Goal: Task Accomplishment & Management: Manage account settings

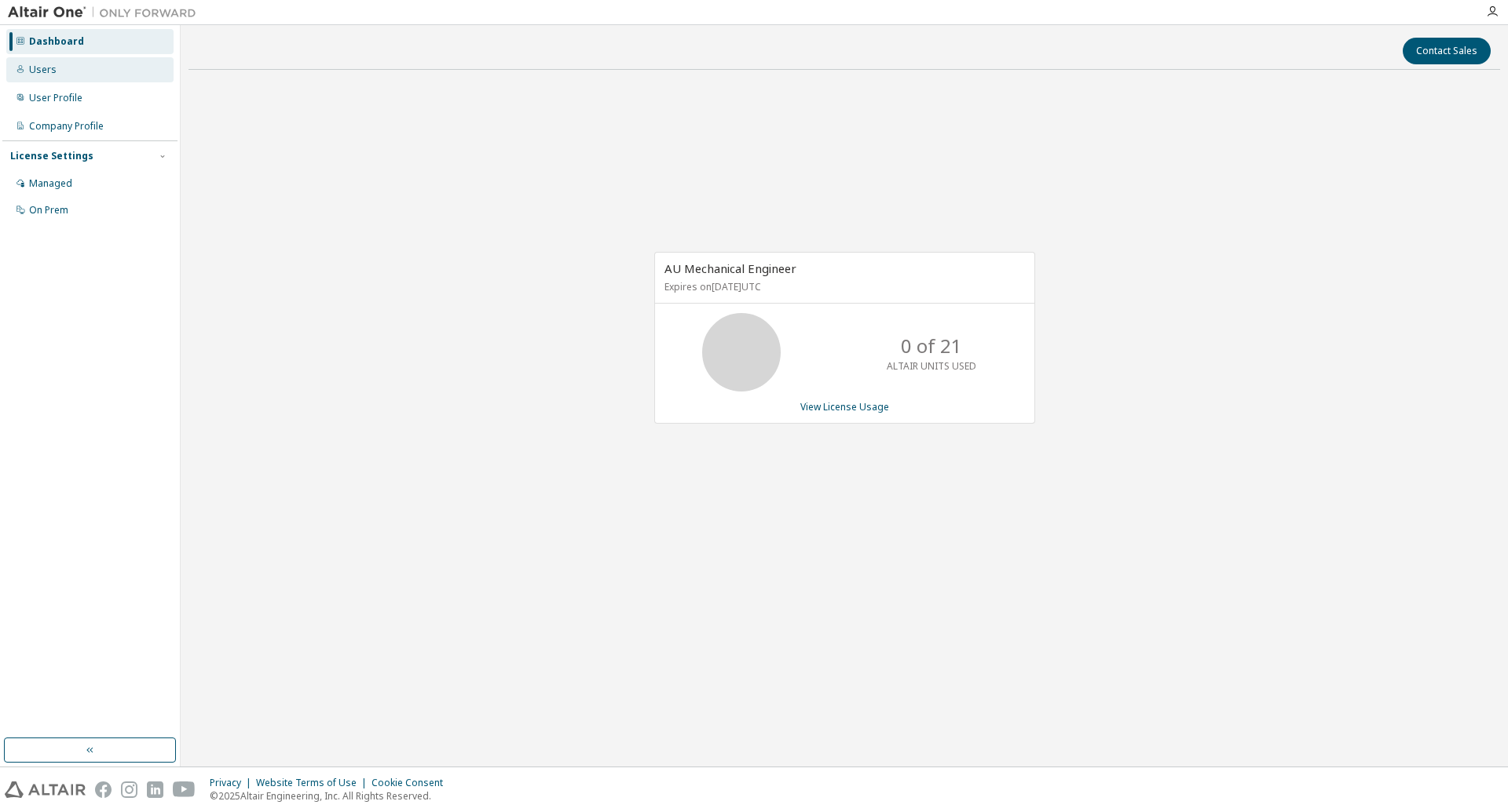
click at [59, 76] on div "Users" at bounding box center [90, 70] width 167 height 25
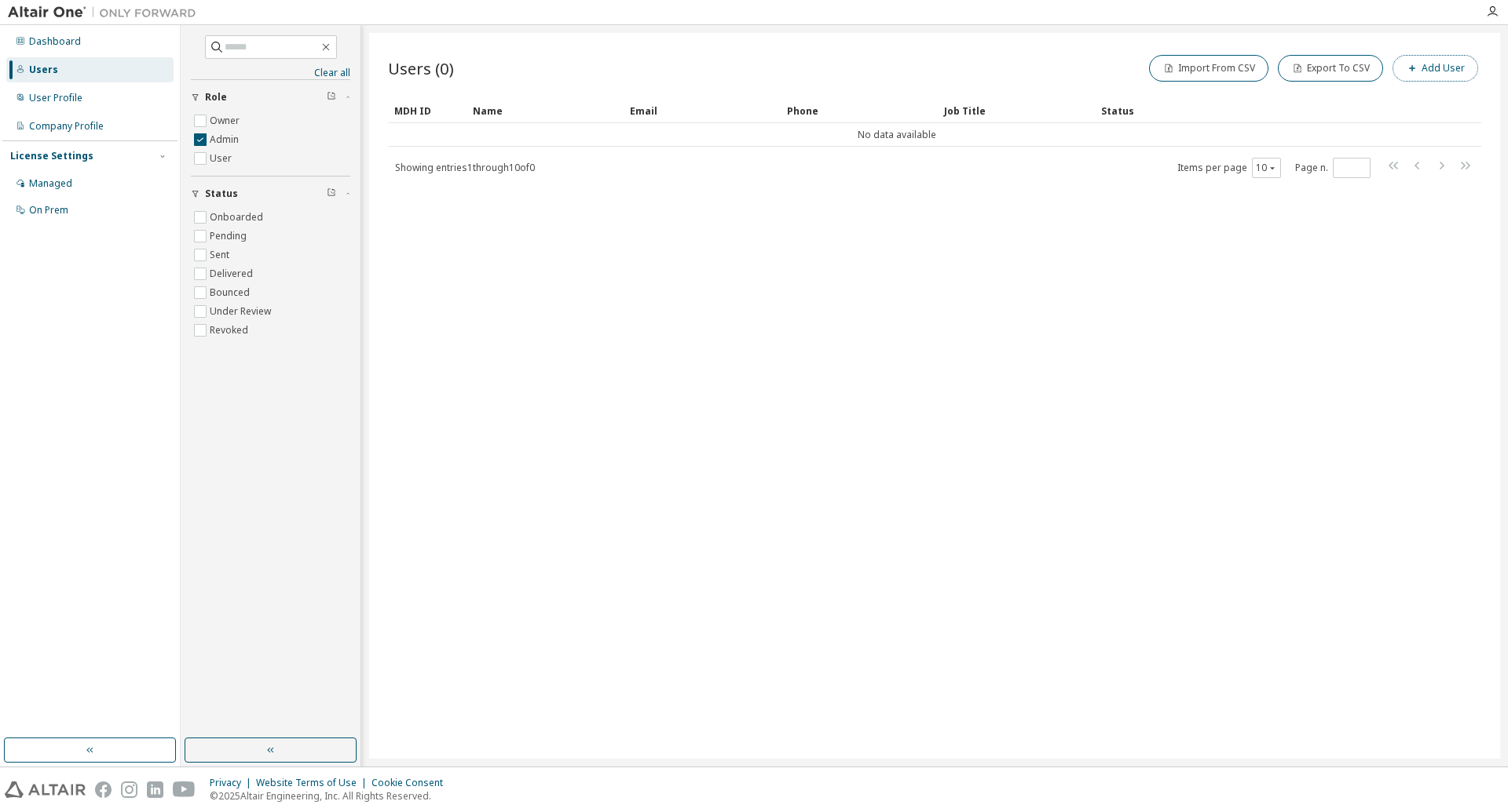
click at [1424, 70] on button "Add User" at bounding box center [1434, 68] width 85 height 27
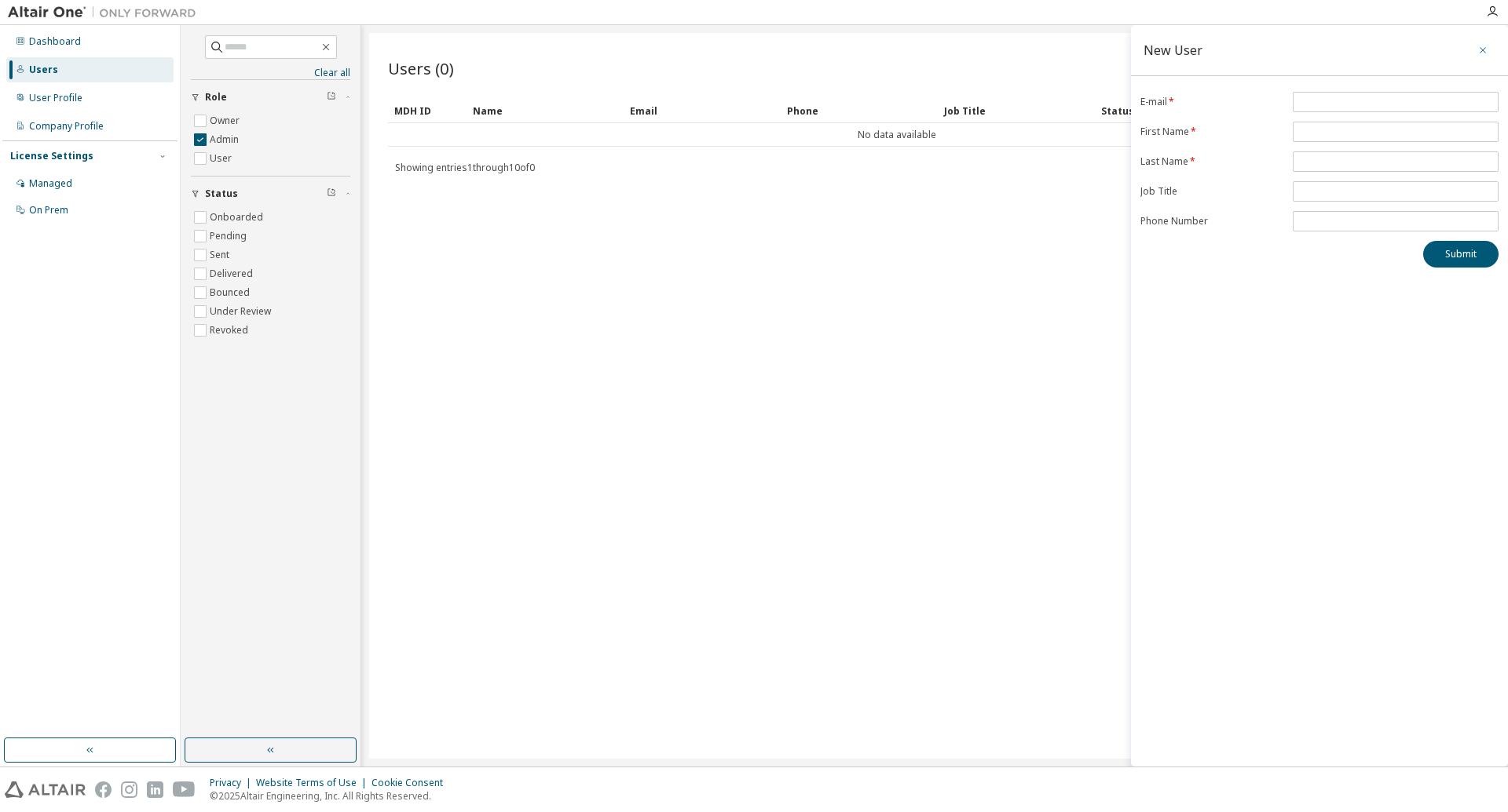
click at [1488, 46] on icon "button" at bounding box center [1483, 49] width 11 height 12
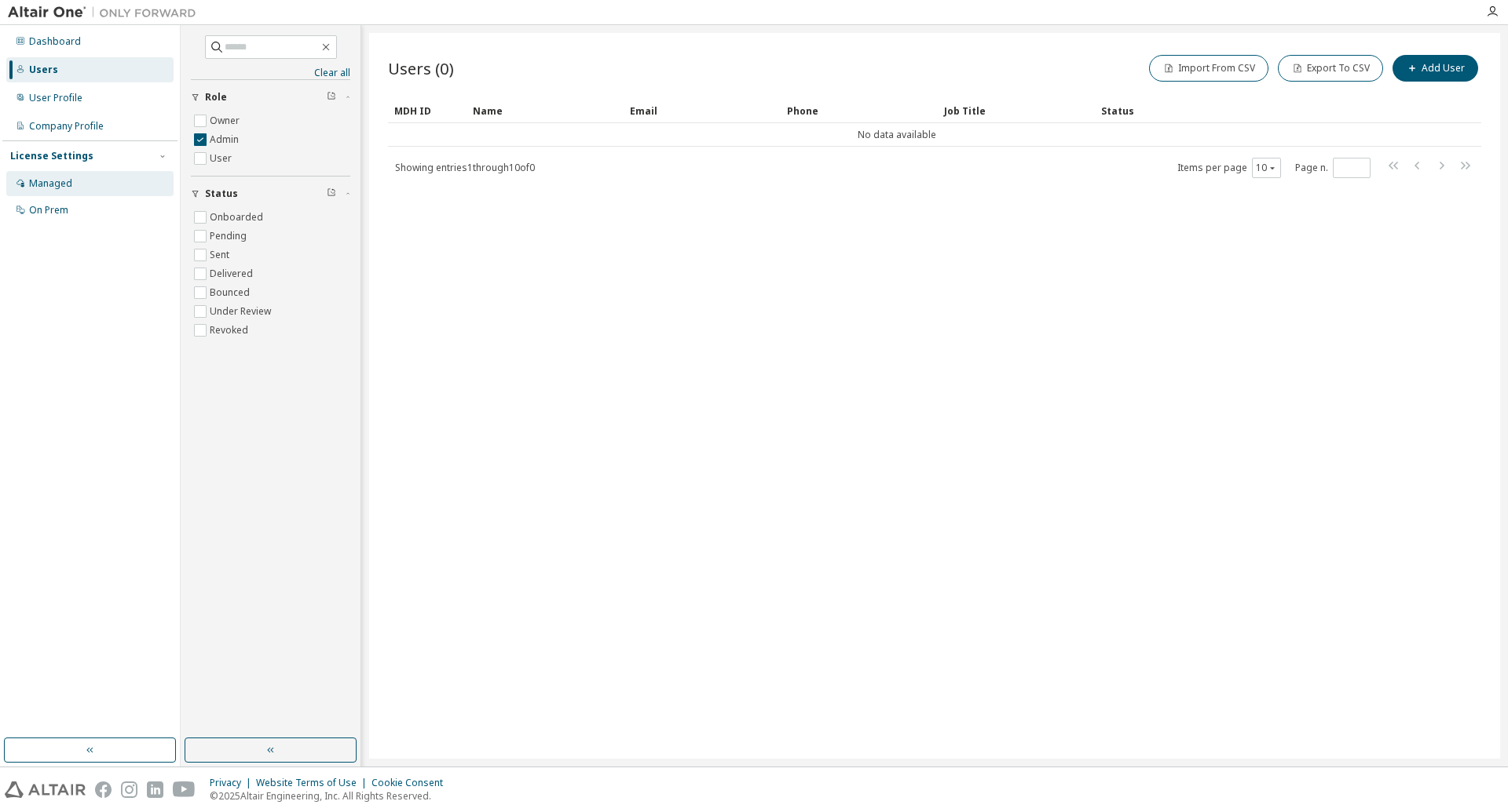
click at [62, 180] on div "Managed" at bounding box center [50, 183] width 43 height 12
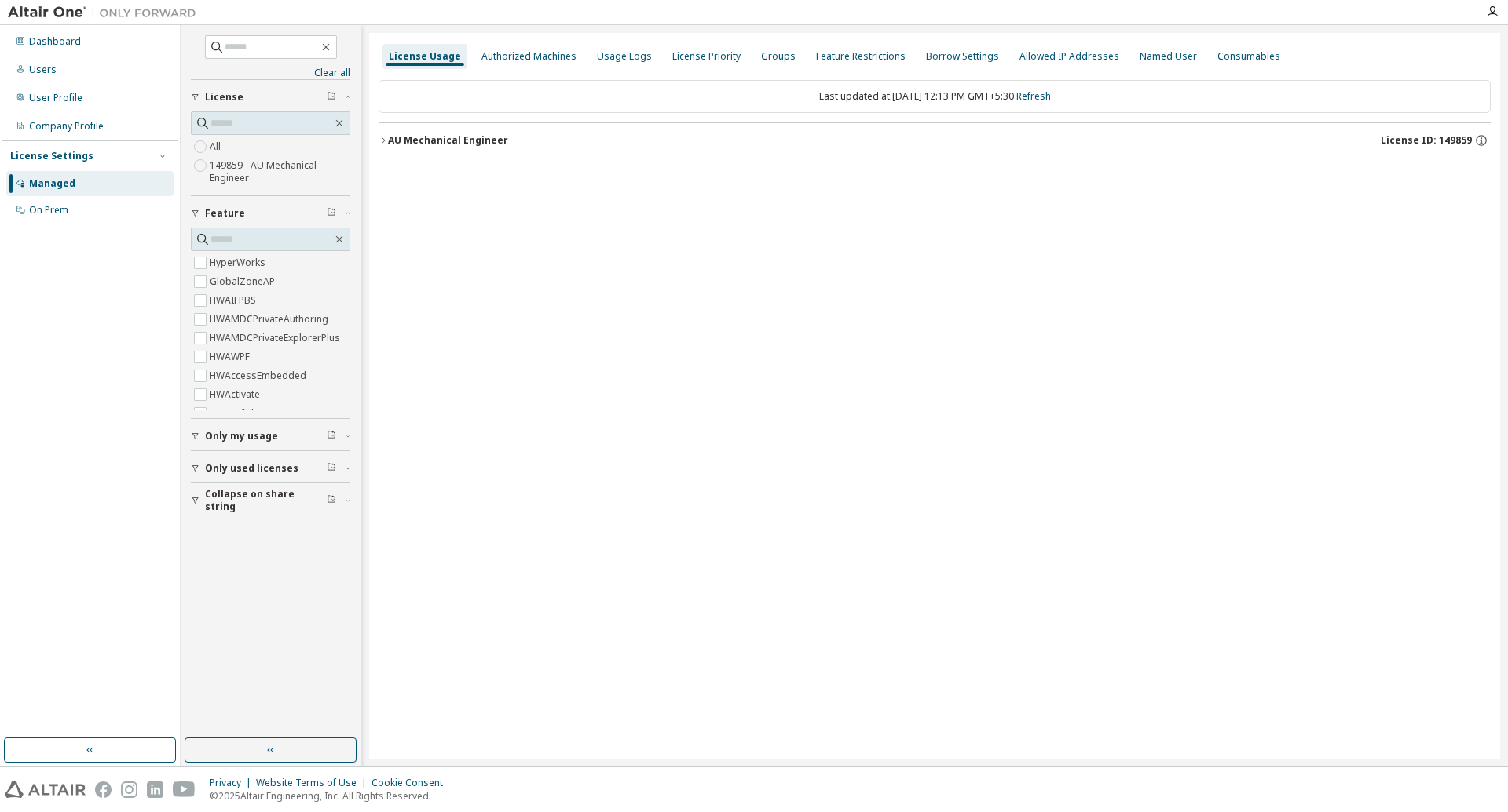
click at [241, 169] on label "149859 - AU Mechanical Engineer" at bounding box center [279, 172] width 140 height 32
click at [455, 148] on button "AU Mechanical Engineer License ID: 149859" at bounding box center [934, 140] width 1112 height 35
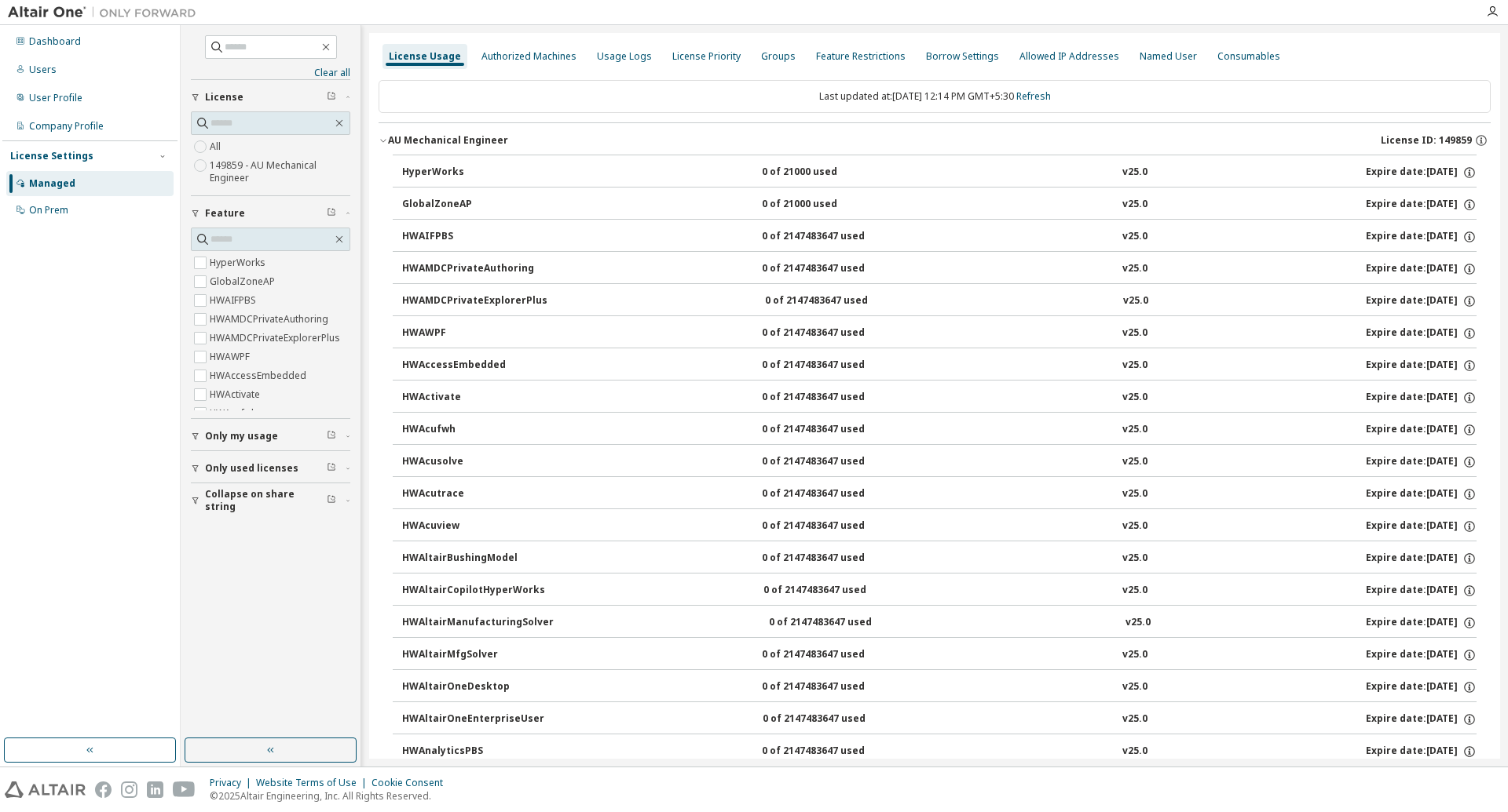
click at [386, 148] on button "AU Mechanical Engineer License ID: 149859" at bounding box center [934, 140] width 1112 height 35
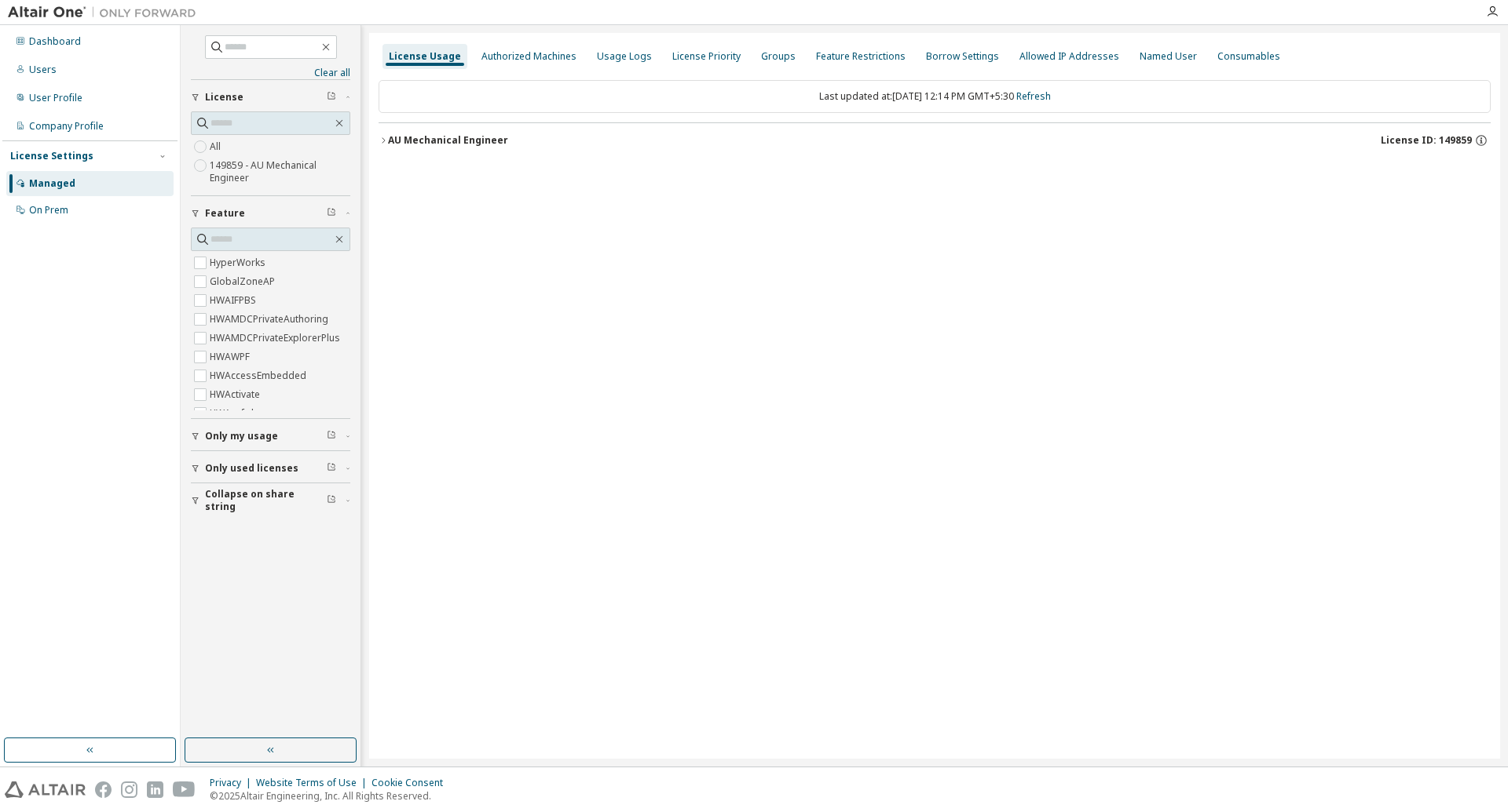
click at [386, 148] on button "AU Mechanical Engineer License ID: 149859" at bounding box center [934, 140] width 1112 height 35
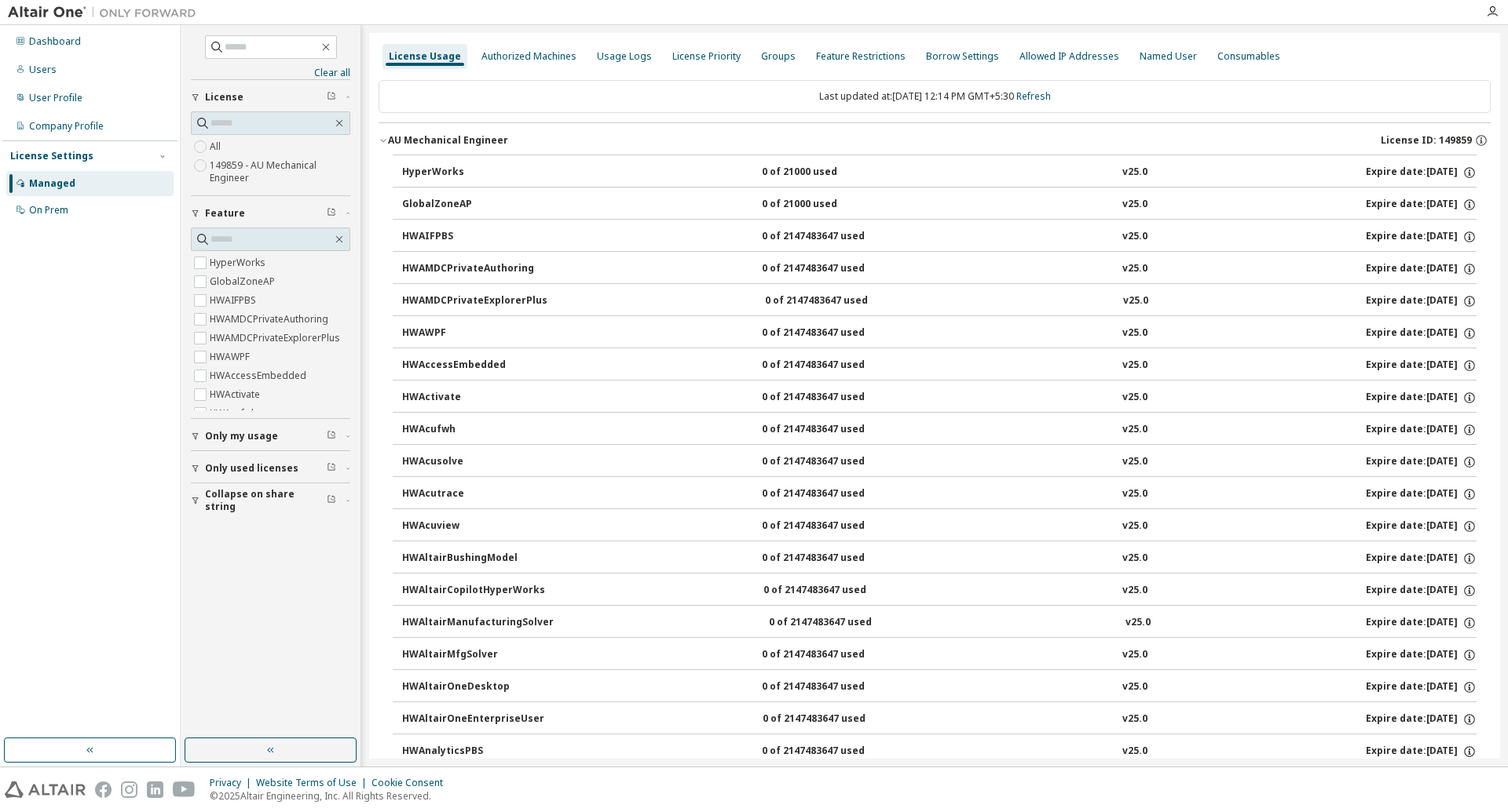
click at [435, 171] on div "HyperWorks" at bounding box center [472, 172] width 141 height 14
click at [54, 74] on div "Users" at bounding box center [90, 70] width 167 height 25
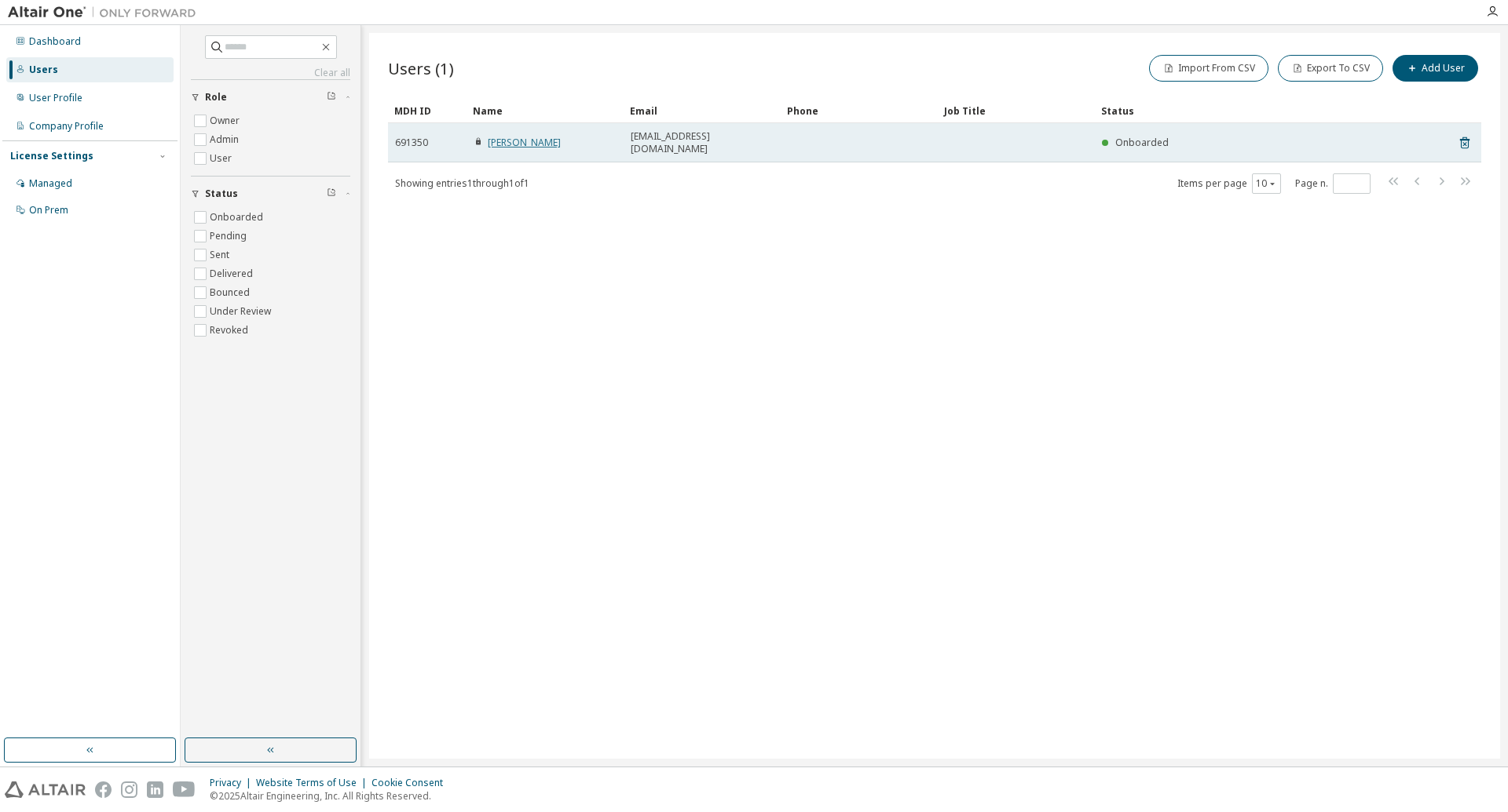
click at [518, 139] on link "[PERSON_NAME]" at bounding box center [524, 142] width 73 height 13
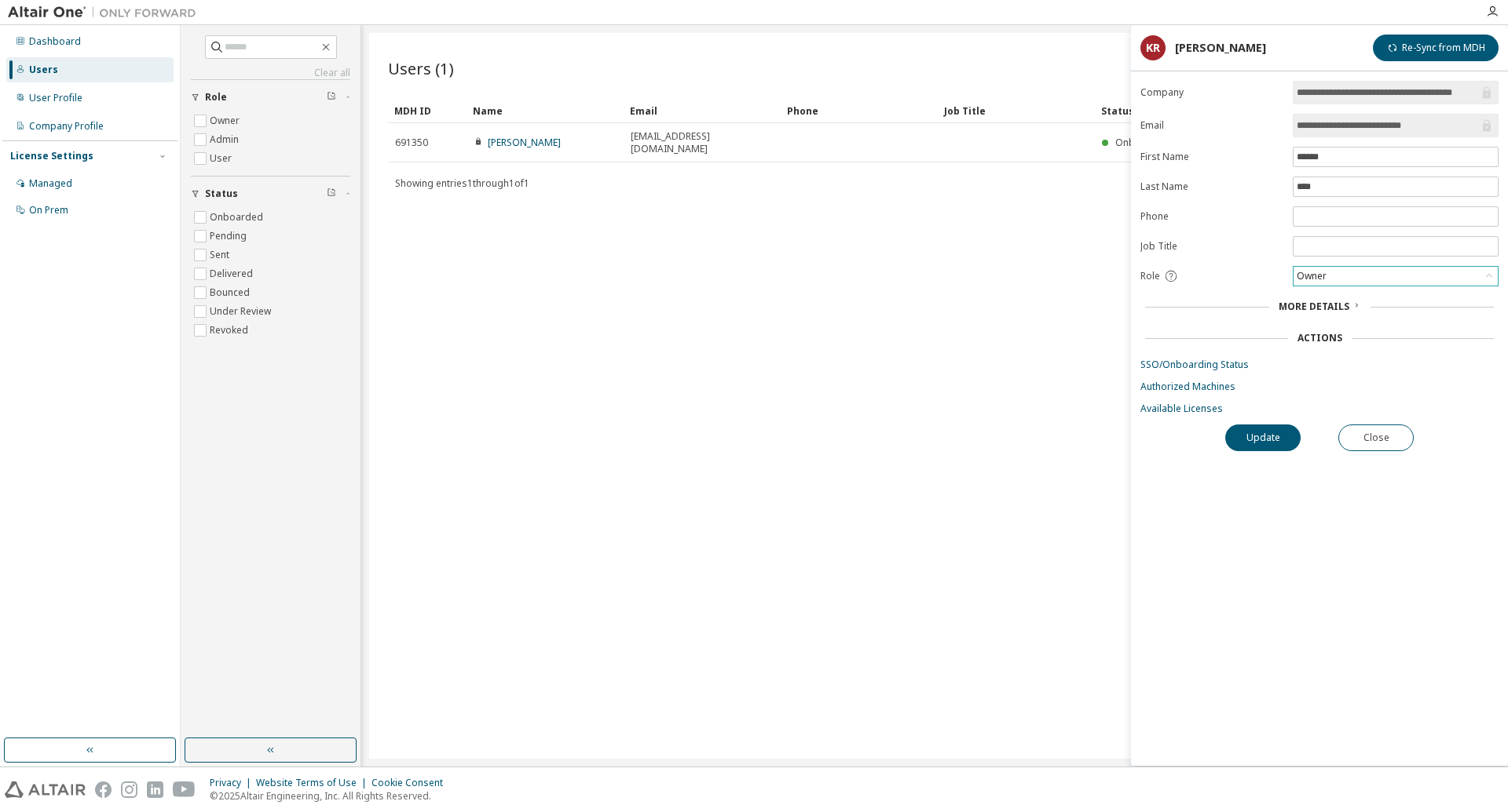
click at [1307, 278] on div "Owner" at bounding box center [1311, 276] width 35 height 17
click at [1308, 295] on li "Admin" at bounding box center [1394, 299] width 201 height 20
click at [1321, 279] on div "Admin" at bounding box center [1311, 276] width 34 height 17
click at [1314, 317] on li "Owner" at bounding box center [1394, 320] width 201 height 20
click at [1349, 309] on div "More Details" at bounding box center [1320, 307] width 83 height 12
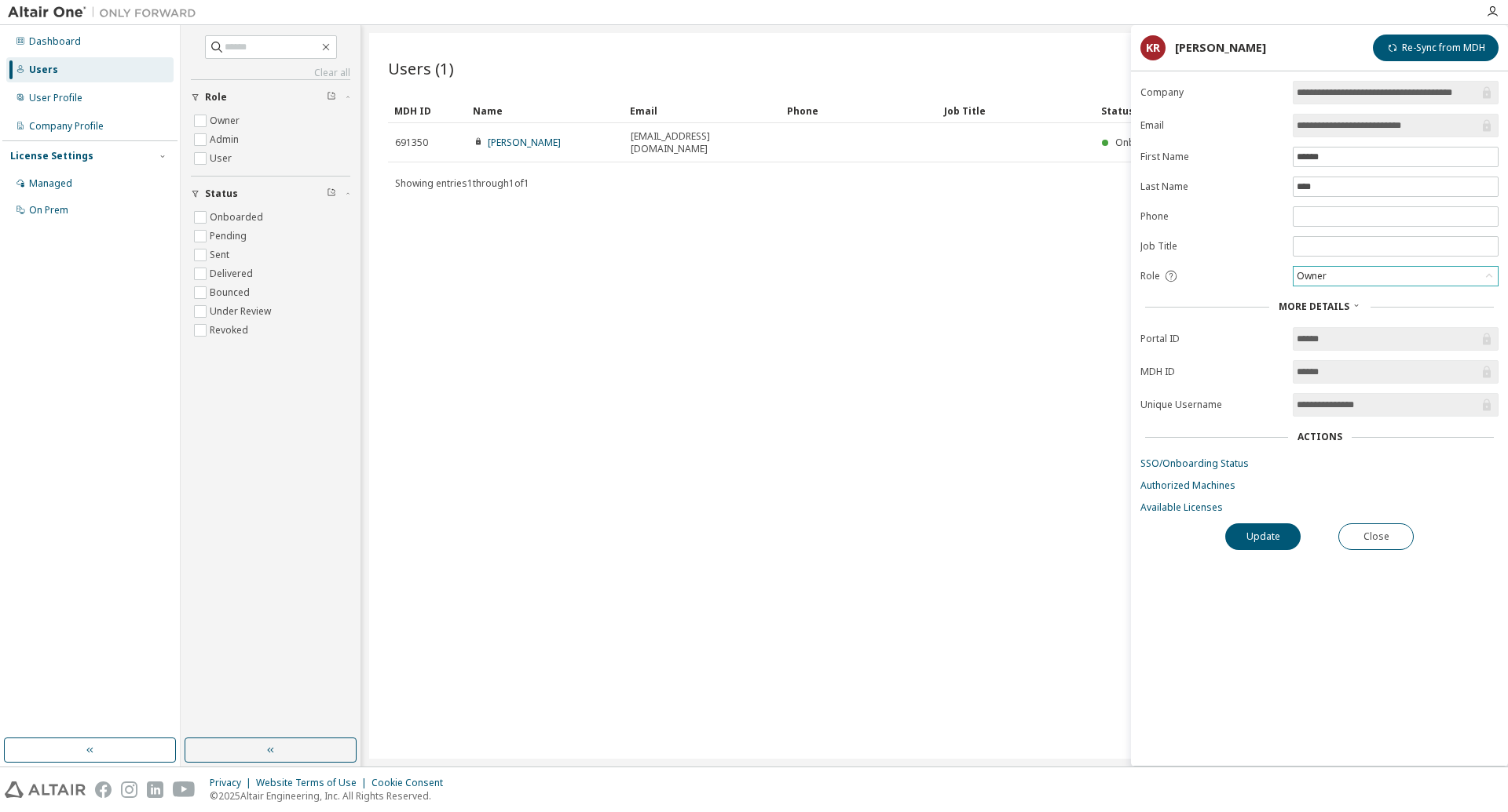
click at [1318, 281] on div "Owner" at bounding box center [1311, 276] width 35 height 17
click at [1319, 304] on li "Admin" at bounding box center [1394, 299] width 201 height 20
click at [1284, 533] on button "Update" at bounding box center [1262, 536] width 75 height 27
click at [1269, 542] on button "Update" at bounding box center [1262, 536] width 75 height 27
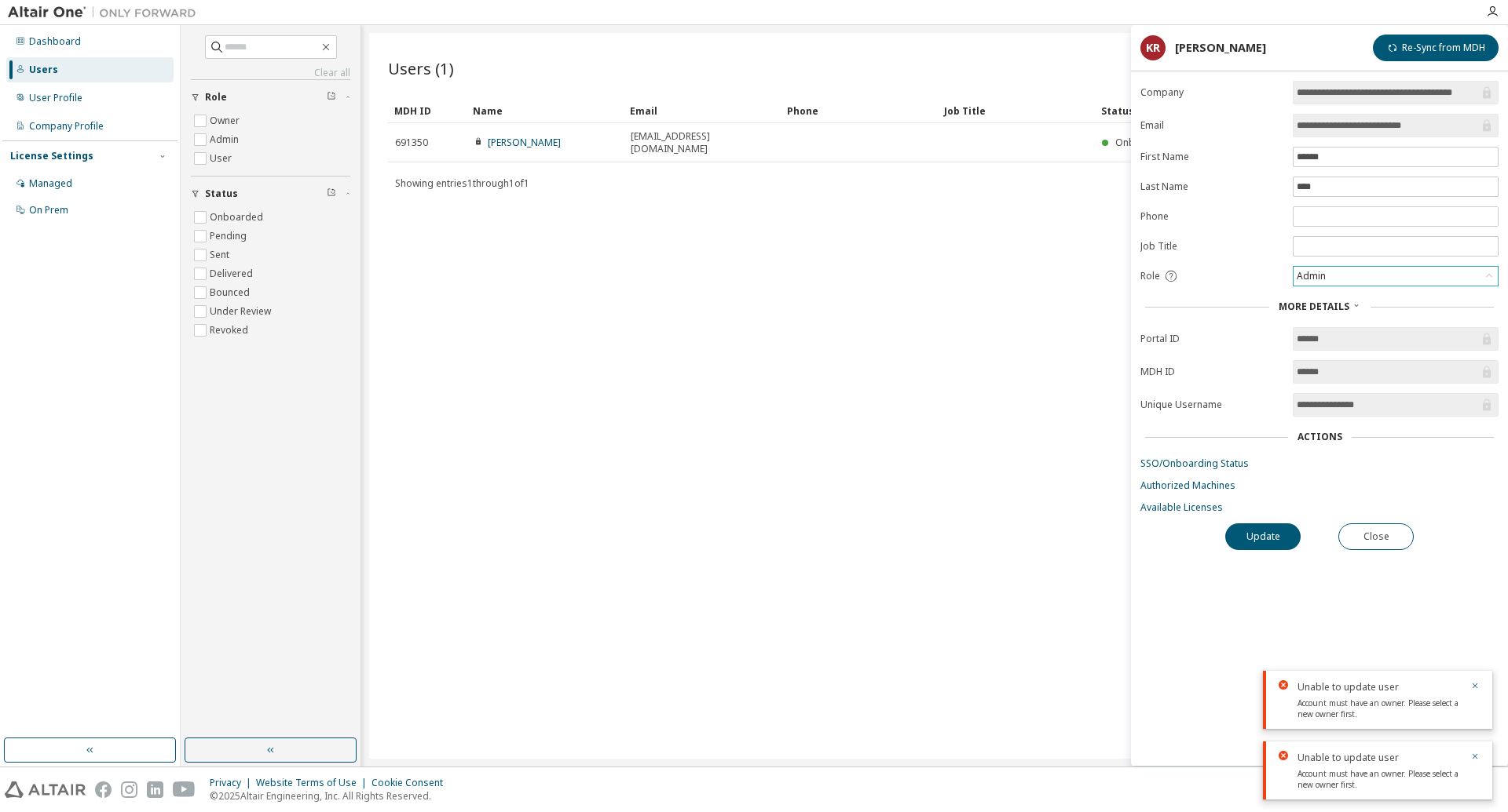
click at [1323, 283] on div "Admin" at bounding box center [1311, 276] width 34 height 17
click at [1315, 319] on li "Owner" at bounding box center [1394, 320] width 201 height 20
click at [1285, 546] on button "Update" at bounding box center [1262, 536] width 75 height 27
click at [1476, 641] on icon "button" at bounding box center [1475, 641] width 10 height 10
click at [1475, 716] on button "button" at bounding box center [1475, 712] width 10 height 14
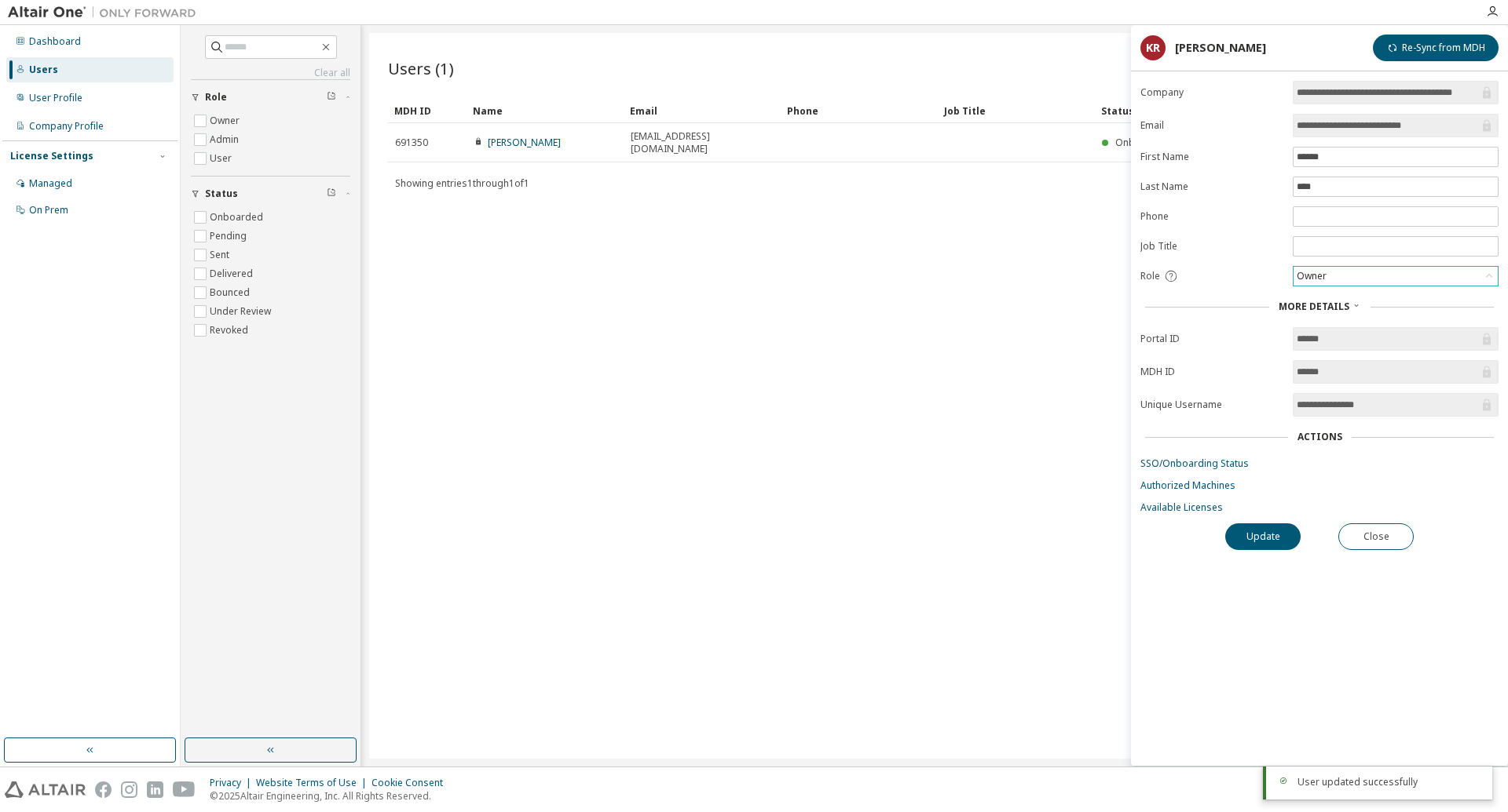
drag, startPoint x: 789, startPoint y: 487, endPoint x: 803, endPoint y: 457, distance: 33.1
click at [789, 486] on div "Users (1) Import From CSV Export To CSV Add User Clear Load Save Save As Field …" at bounding box center [934, 396] width 1131 height 726
drag, startPoint x: 972, startPoint y: 244, endPoint x: 1011, endPoint y: 208, distance: 53.1
click at [975, 238] on div "Users (1) Import From CSV Export To CSV Add User Clear Load Save Save As Field …" at bounding box center [934, 396] width 1131 height 726
click at [1385, 538] on button "Close" at bounding box center [1376, 536] width 75 height 27
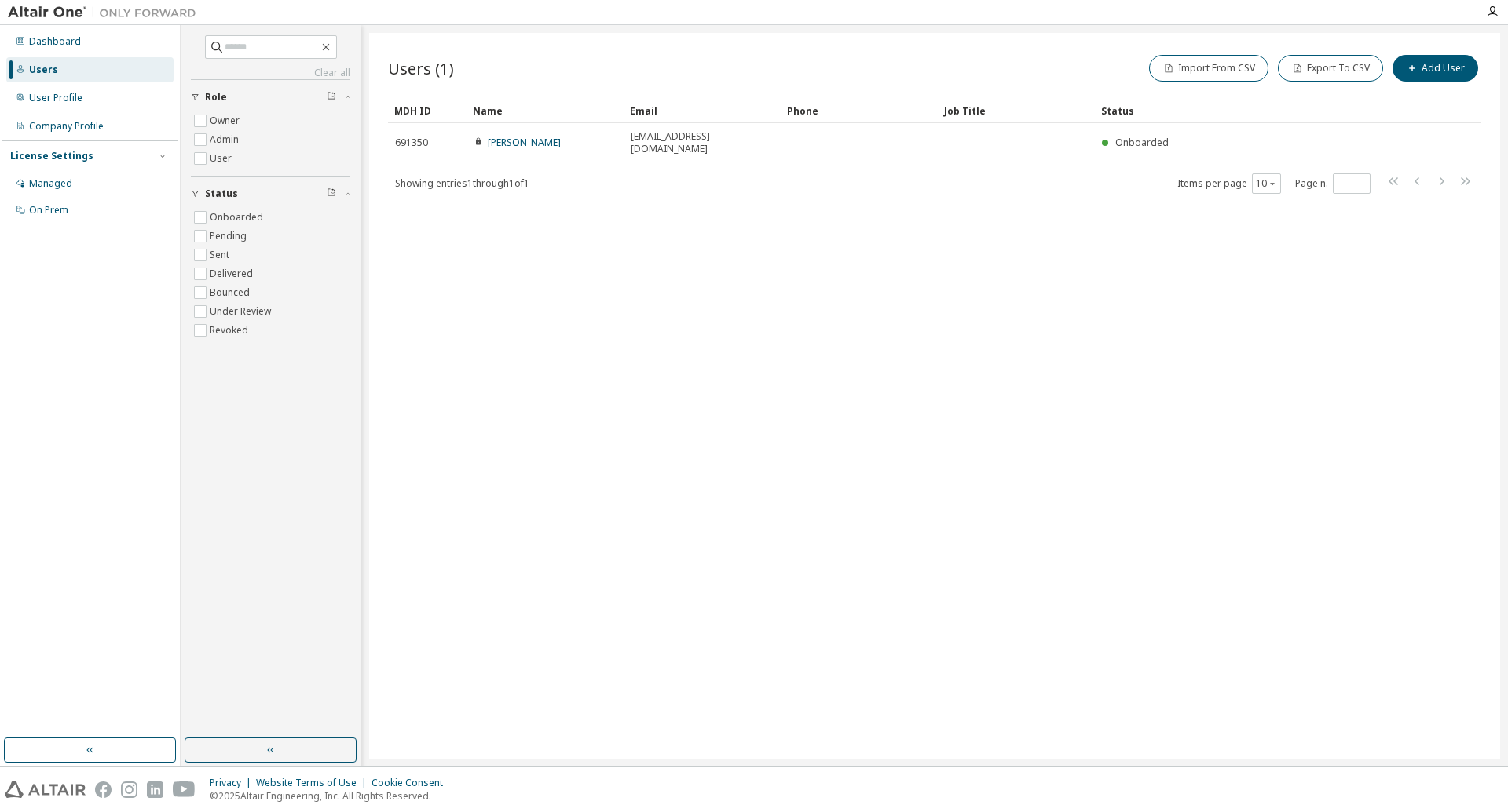
click at [877, 260] on div "Users (1) Import From CSV Export To CSV Add User Clear Load Save Save As Field …" at bounding box center [934, 396] width 1131 height 726
drag, startPoint x: 1065, startPoint y: 278, endPoint x: 1029, endPoint y: 275, distance: 36.1
click at [1029, 275] on div "Users (1) Import From CSV Export To CSV Add User Clear Load Save Save As Field …" at bounding box center [934, 396] width 1131 height 726
click at [56, 100] on div "User Profile" at bounding box center [56, 97] width 54 height 12
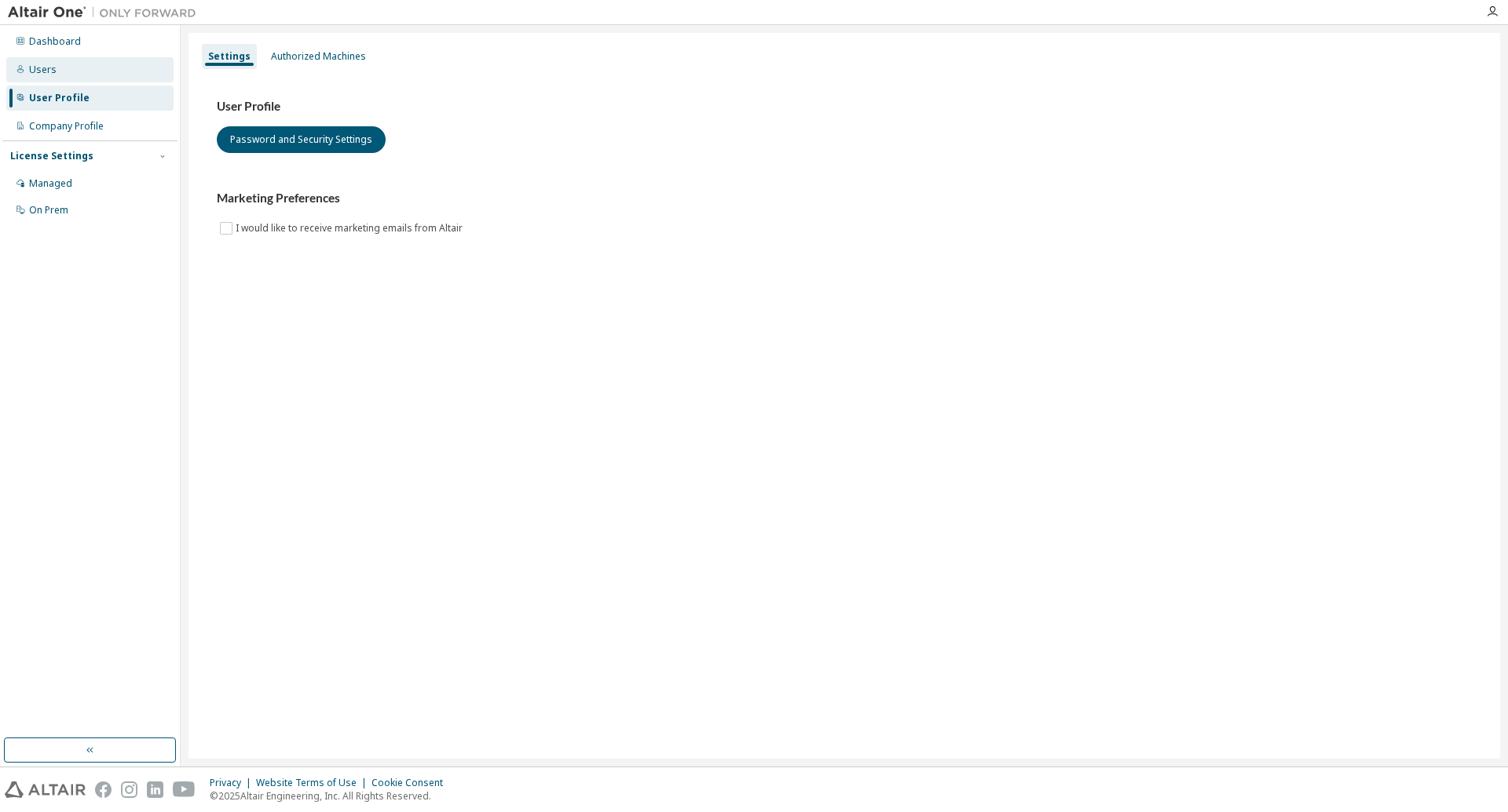
click at [49, 69] on div "Users" at bounding box center [43, 69] width 28 height 12
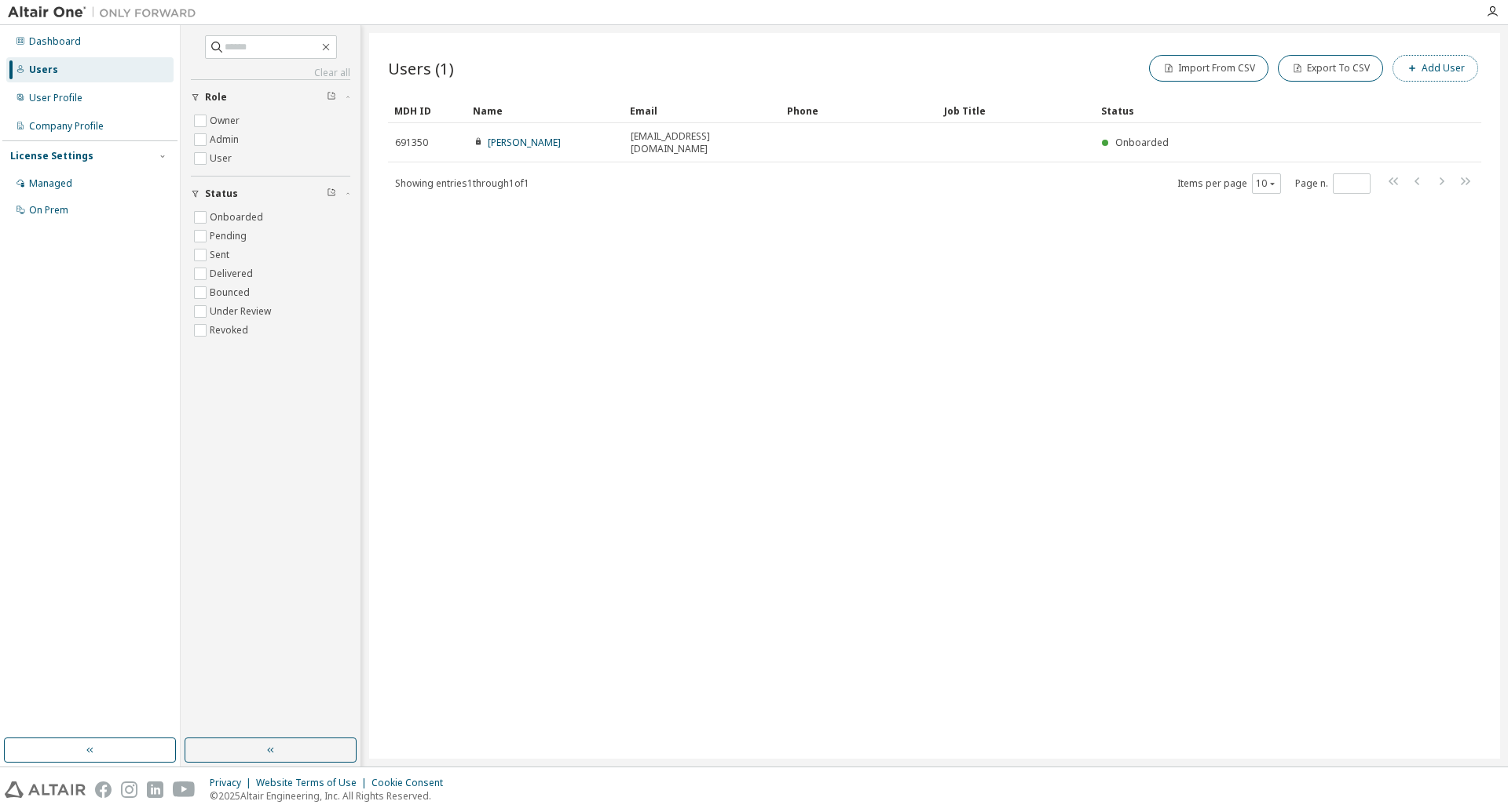
click at [1441, 67] on button "Add User" at bounding box center [1434, 68] width 85 height 27
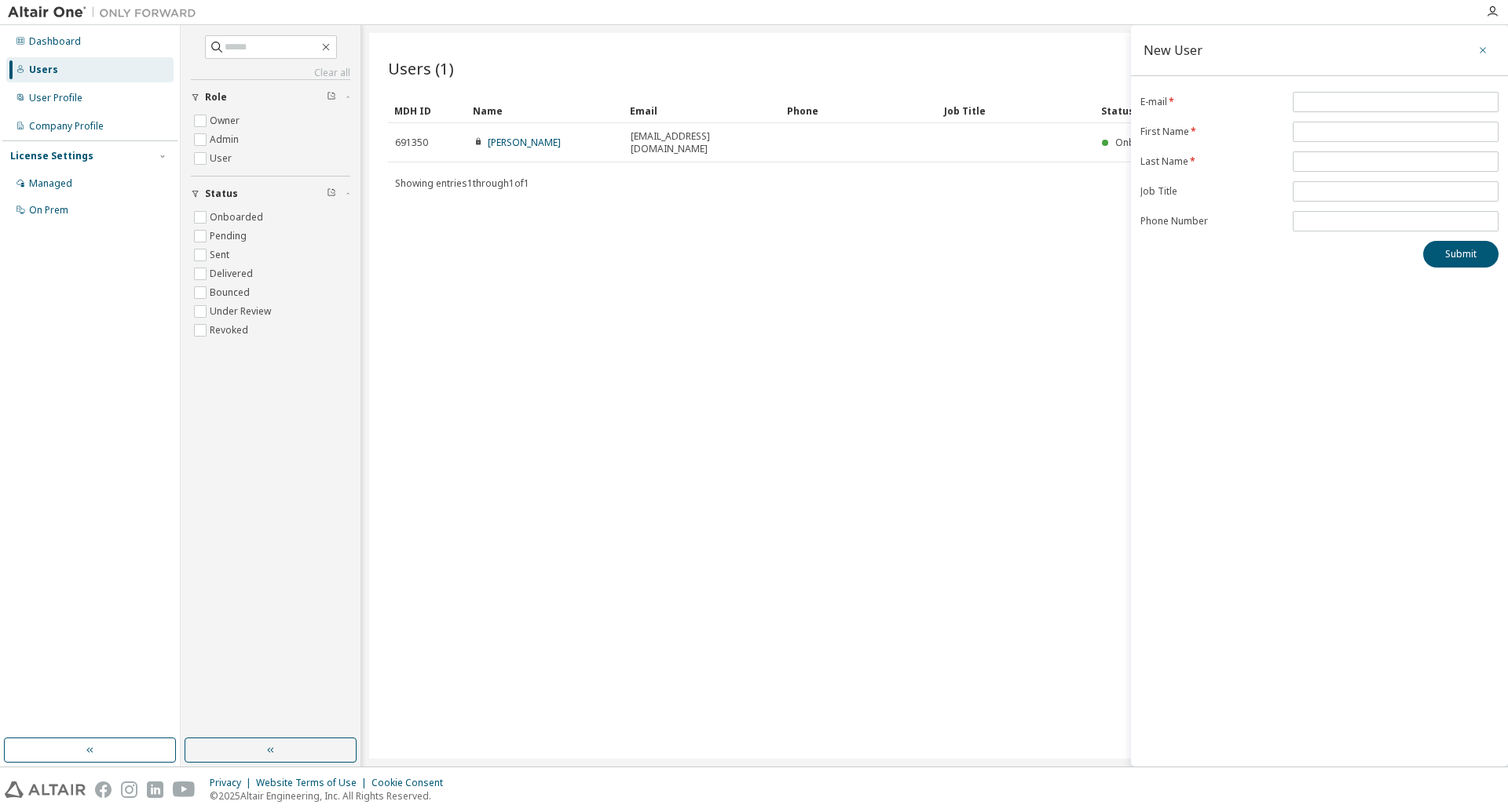
click at [1480, 54] on icon "button" at bounding box center [1483, 49] width 11 height 12
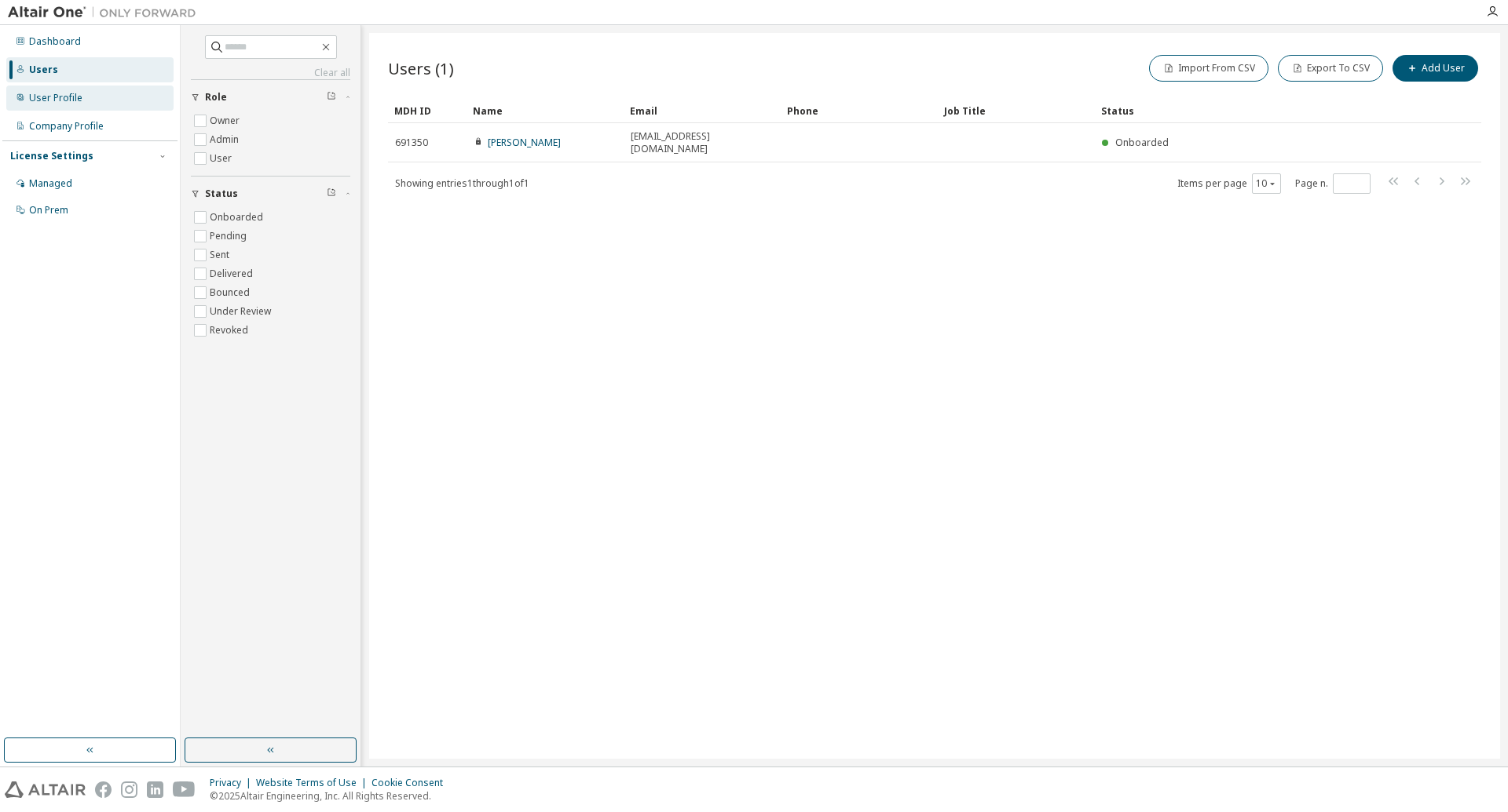
click at [45, 97] on div "User Profile" at bounding box center [56, 97] width 54 height 12
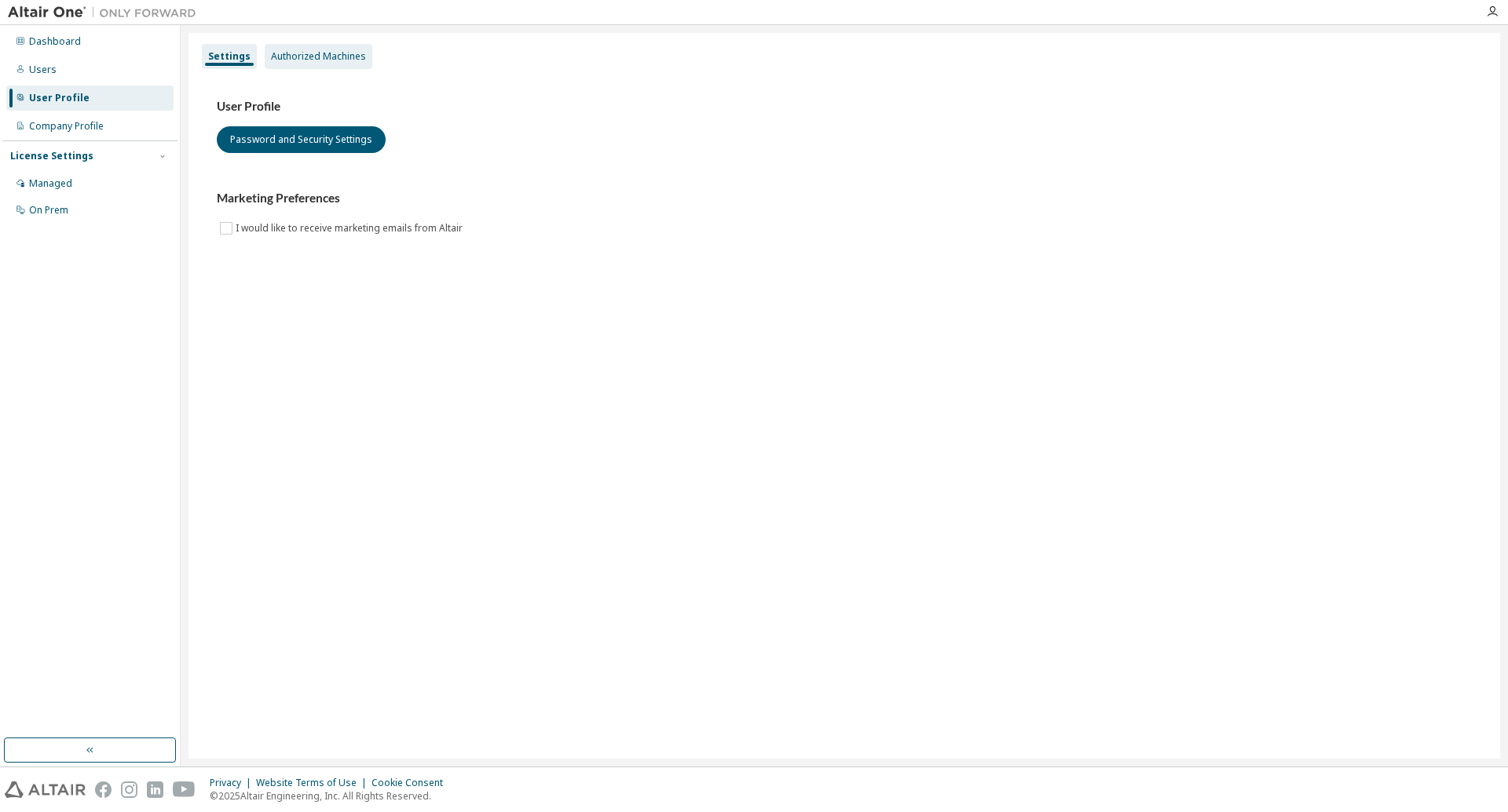
click at [290, 53] on div "Authorized Machines" at bounding box center [318, 56] width 95 height 12
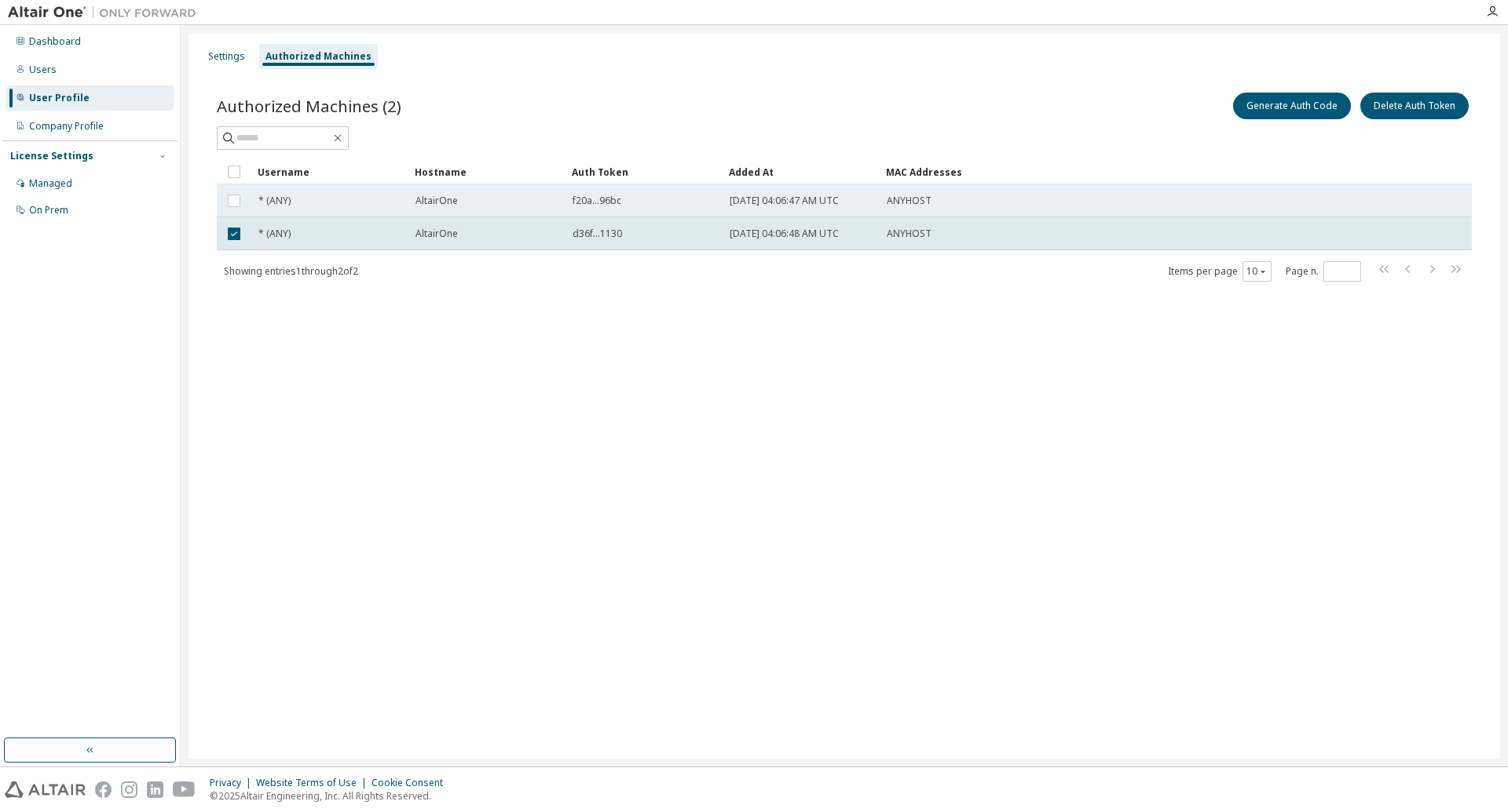
click at [235, 188] on td at bounding box center [234, 200] width 35 height 33
click at [1049, 232] on div "ANYHOST" at bounding box center [1096, 234] width 420 height 12
click at [67, 123] on div "Company Profile" at bounding box center [67, 126] width 75 height 12
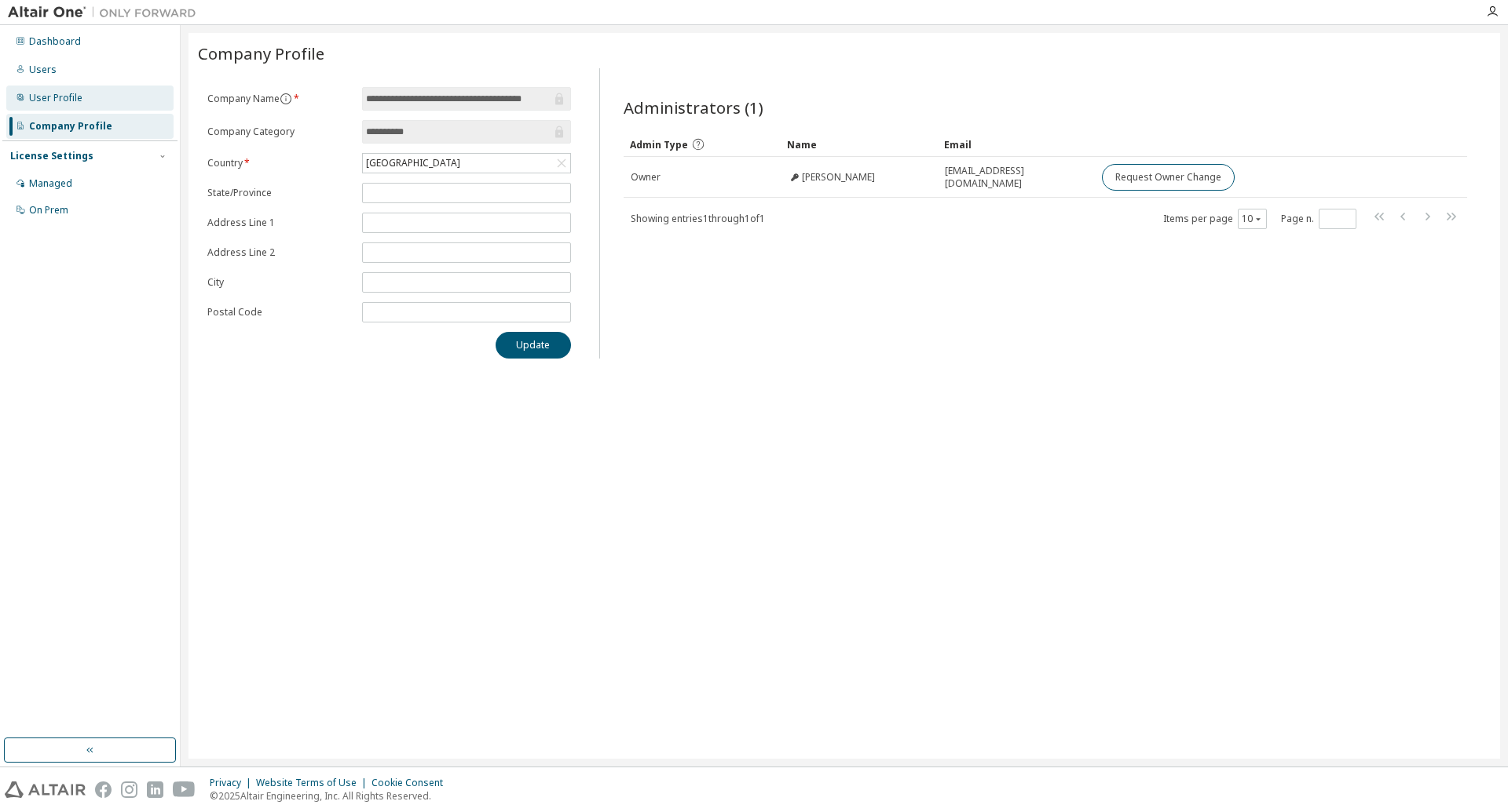
click at [50, 105] on div "User Profile" at bounding box center [56, 97] width 54 height 12
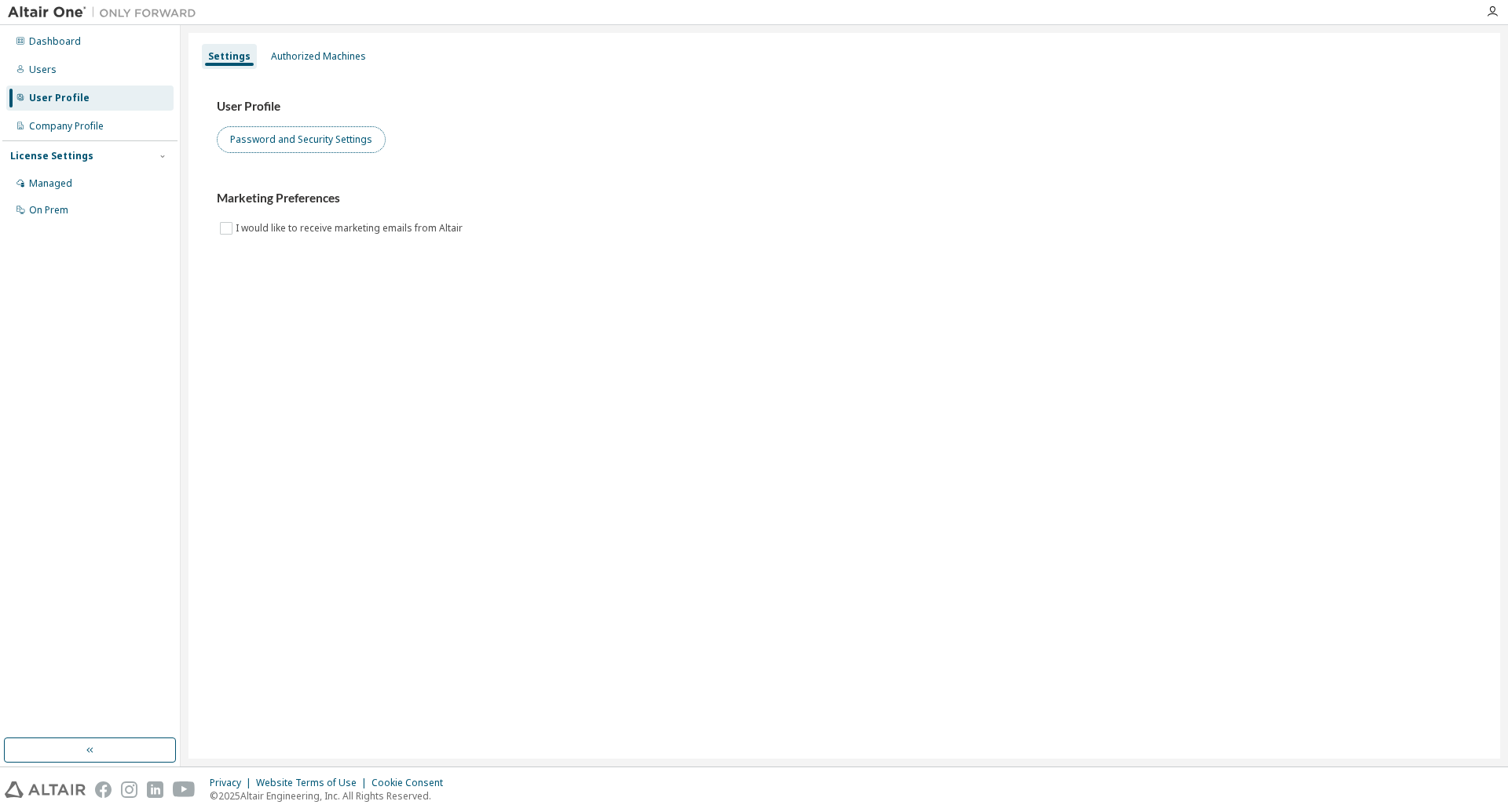
click at [316, 142] on button "Password and Security Settings" at bounding box center [301, 140] width 169 height 27
click at [60, 70] on div "Users" at bounding box center [90, 70] width 167 height 25
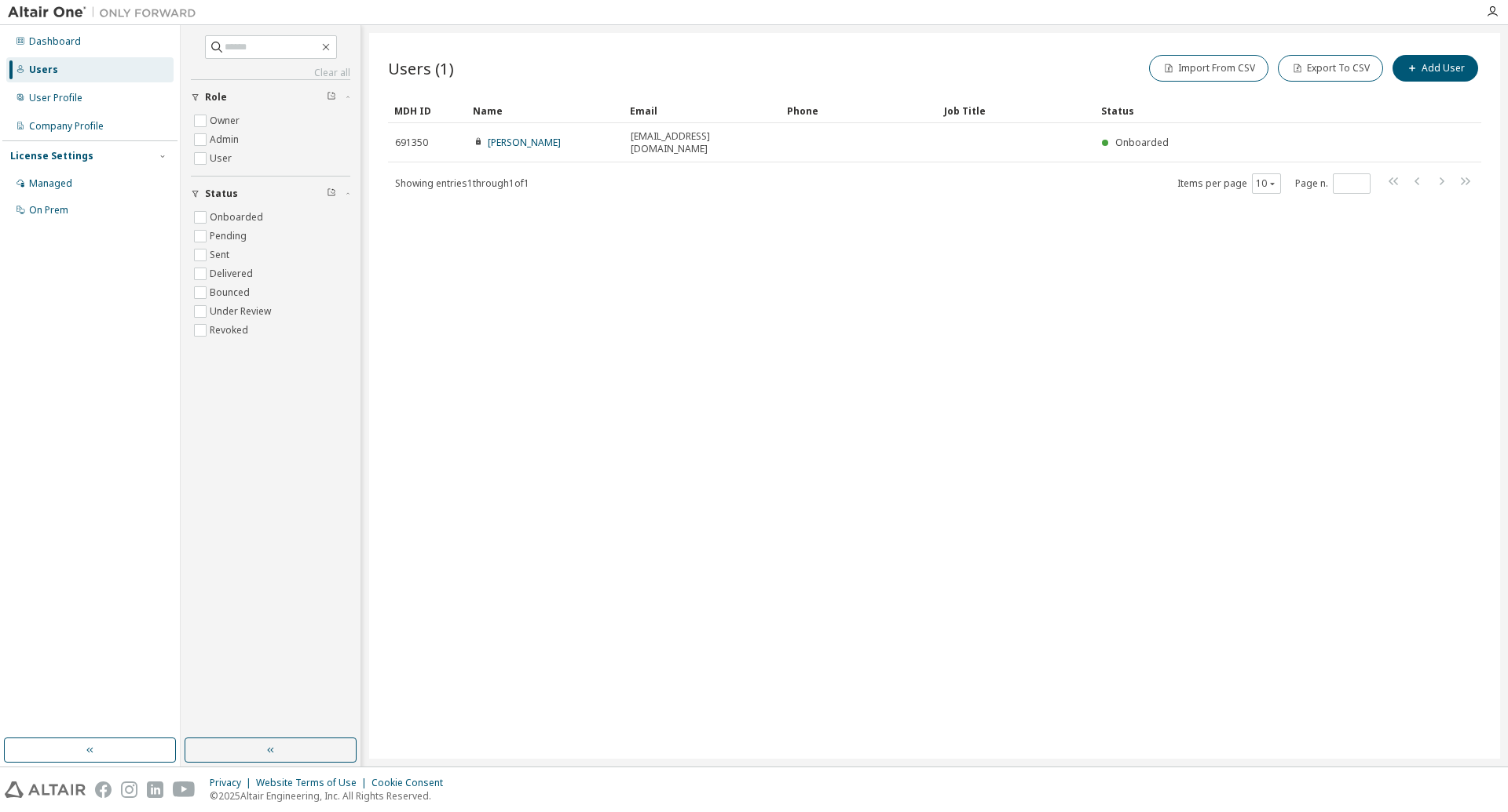
click at [664, 407] on div "Users (1) Import From CSV Export To CSV Add User Clear Load Save Save As Field …" at bounding box center [934, 396] width 1131 height 726
click at [58, 38] on div "Dashboard" at bounding box center [55, 41] width 52 height 12
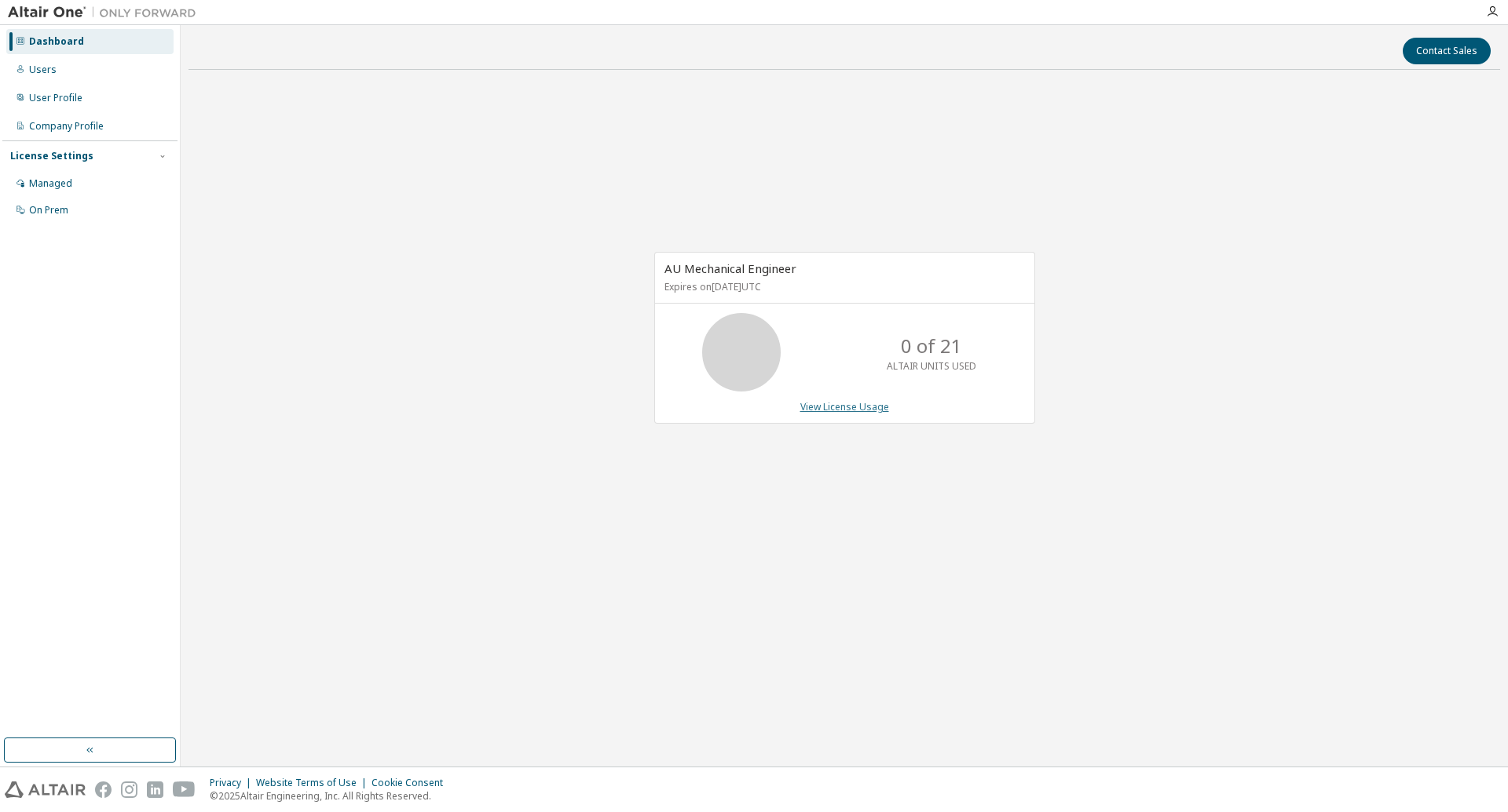
click at [826, 408] on link "View License Usage" at bounding box center [844, 406] width 88 height 13
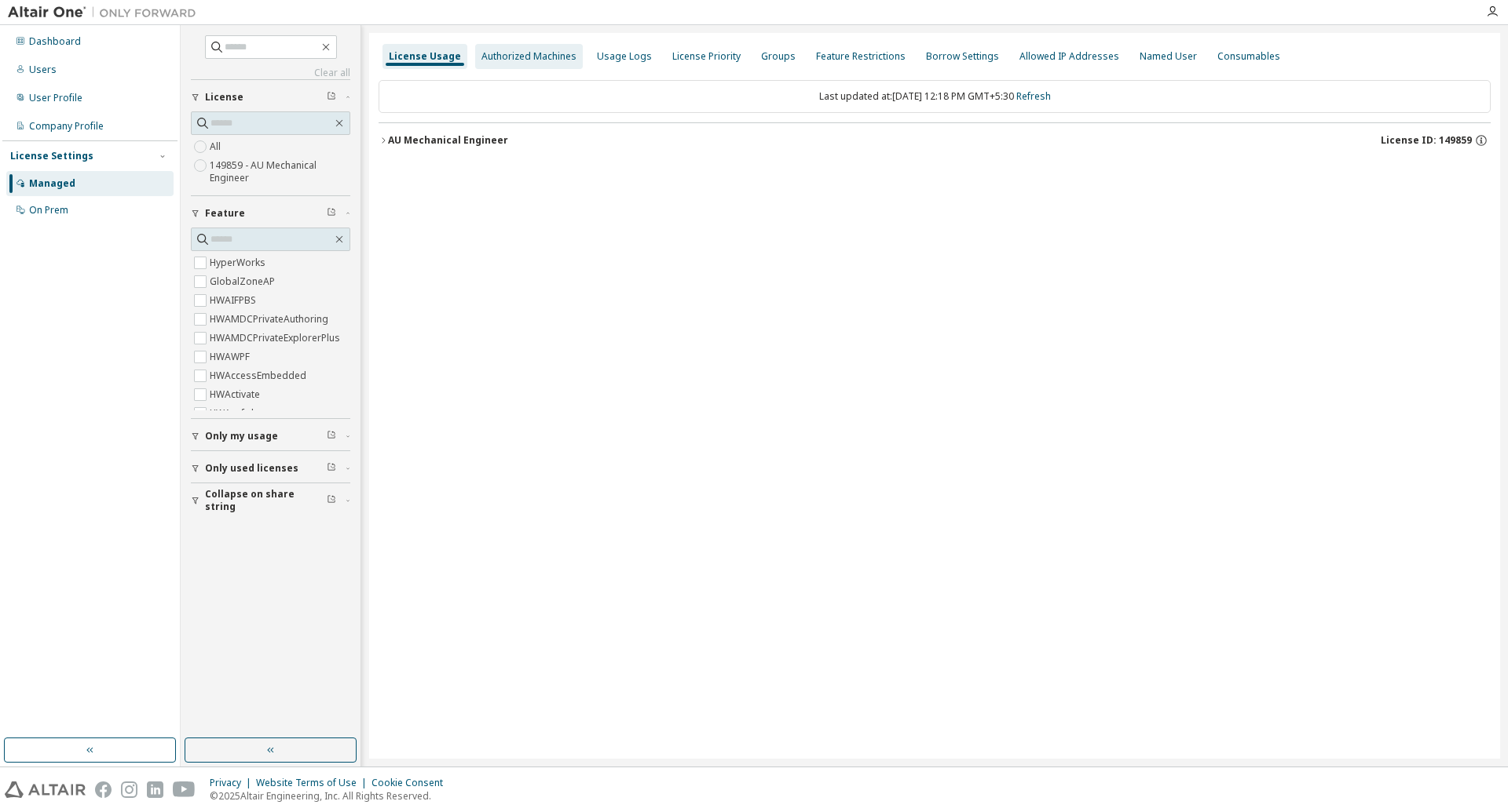
click at [488, 54] on div "Authorized Machines" at bounding box center [528, 56] width 95 height 12
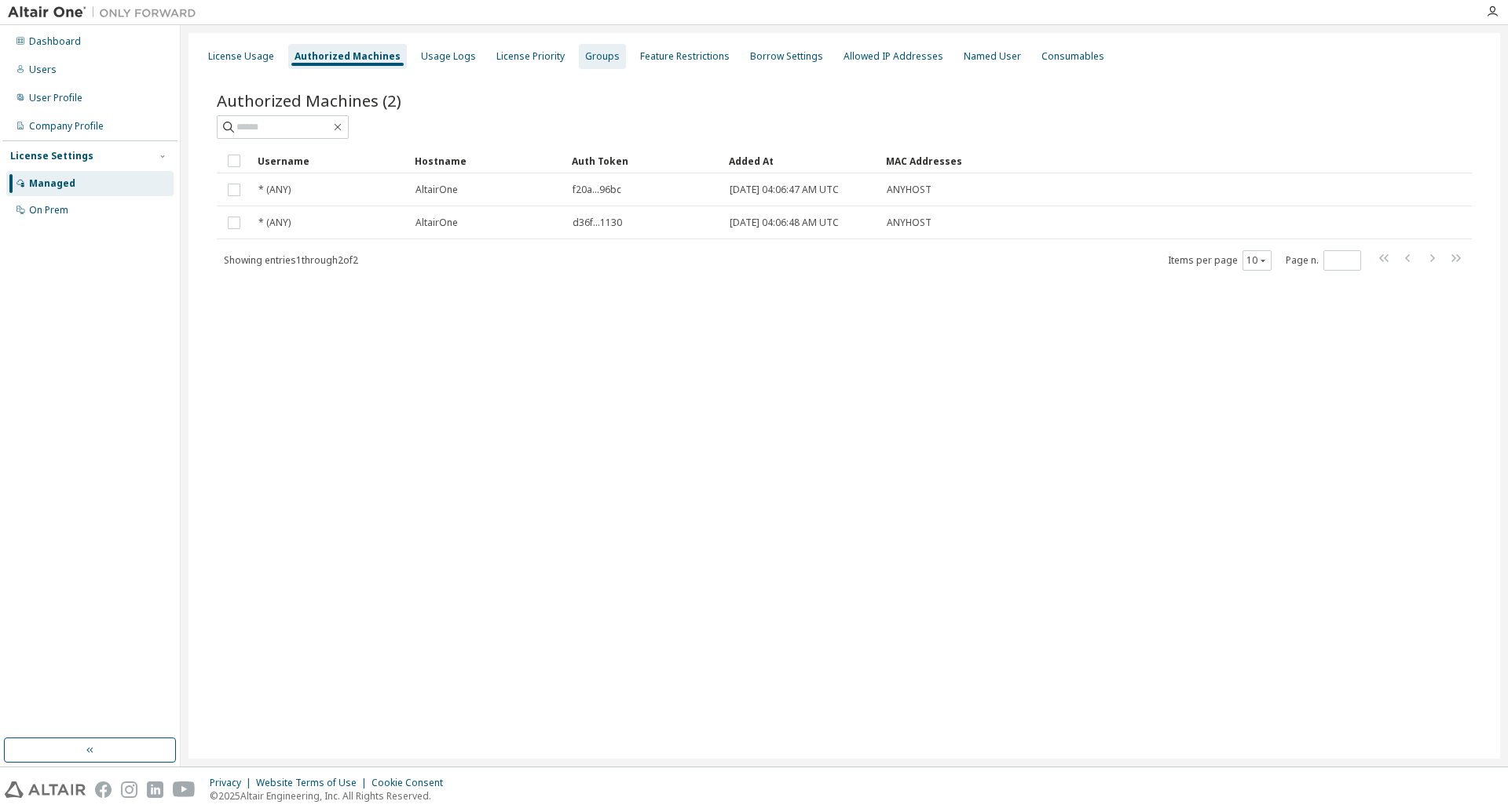
click at [594, 59] on div "Groups" at bounding box center [602, 56] width 35 height 12
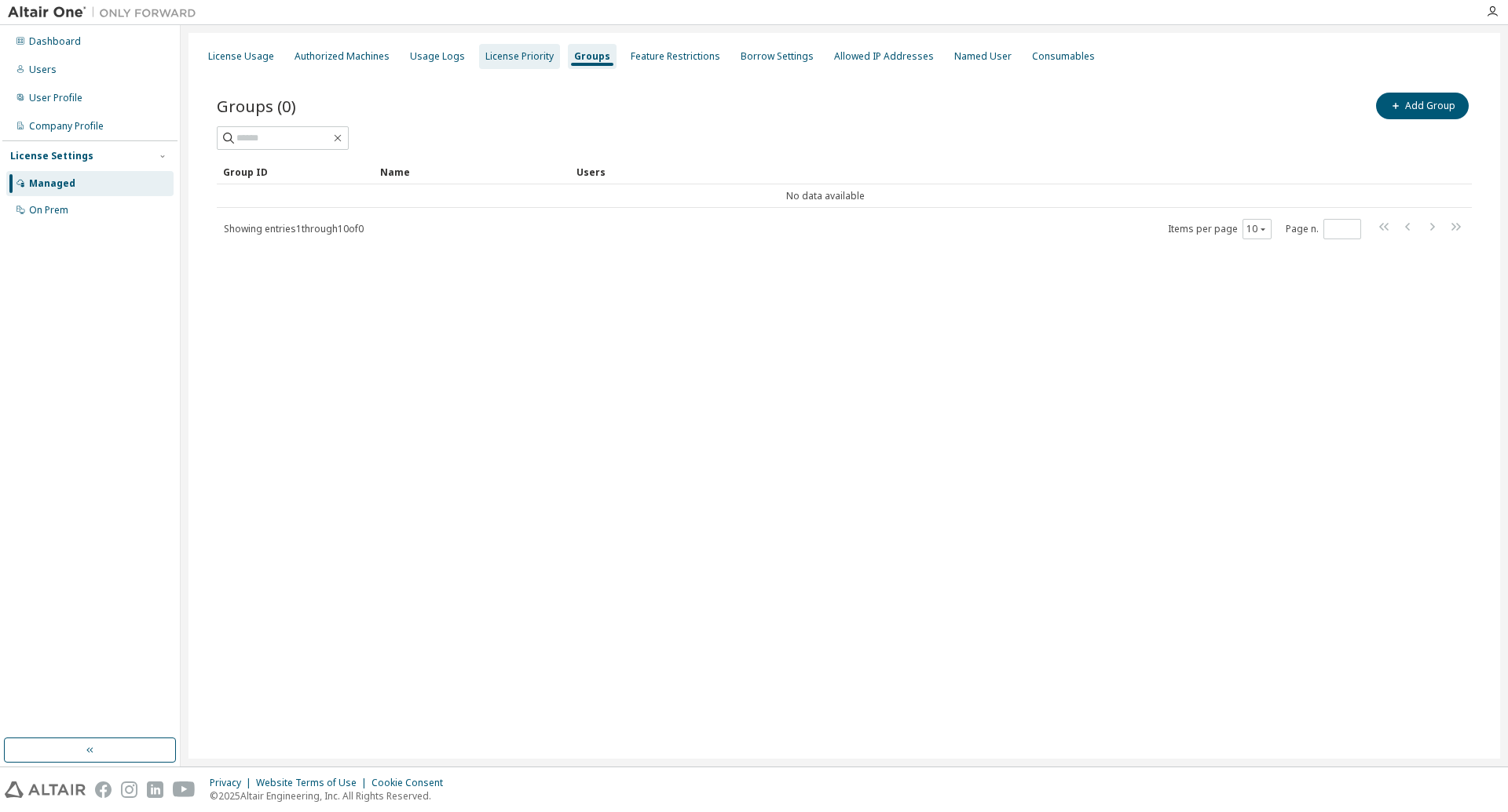
click at [515, 56] on div "License Priority" at bounding box center [519, 56] width 68 height 12
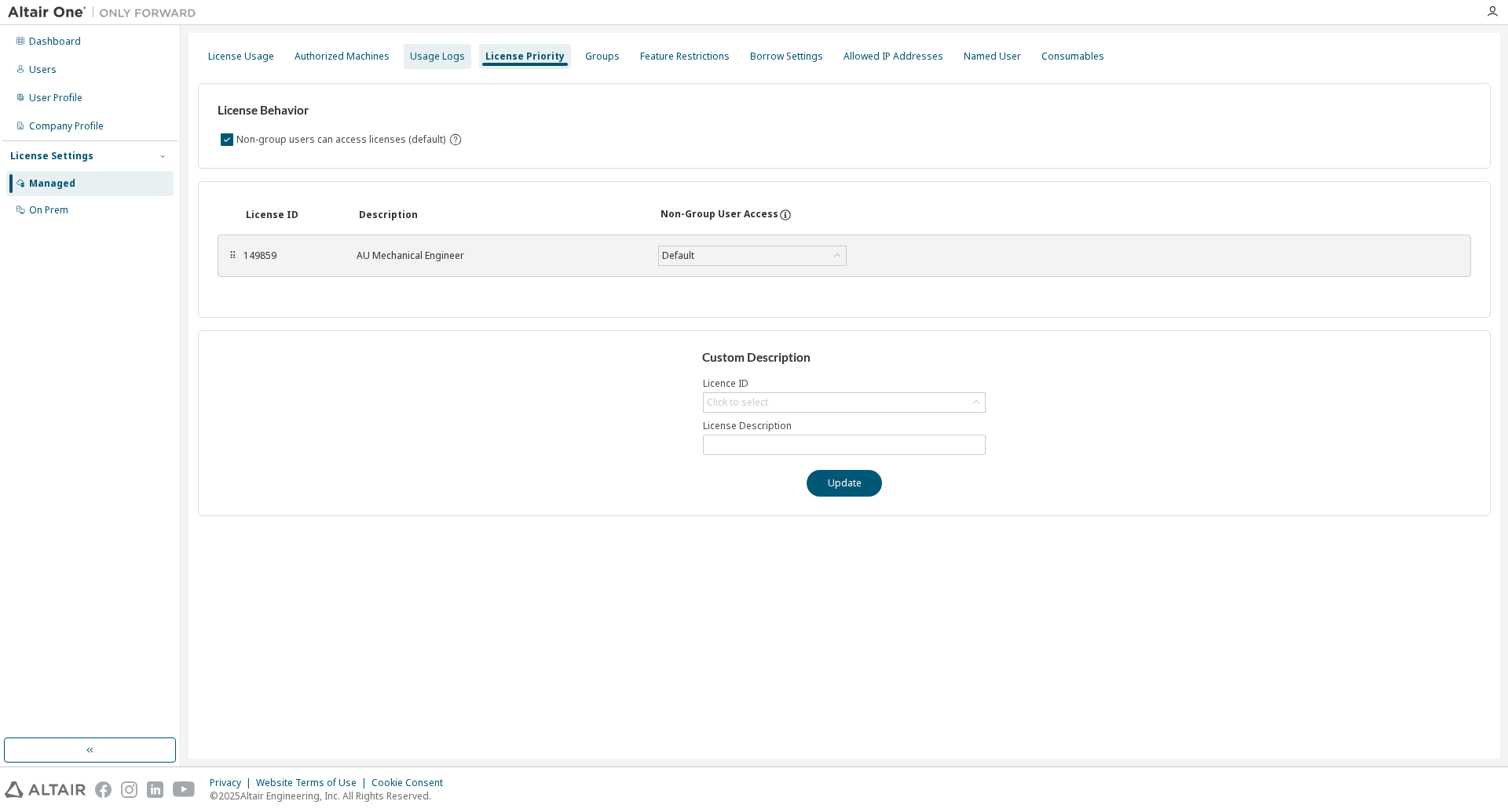
click at [428, 60] on div "Usage Logs" at bounding box center [437, 56] width 55 height 12
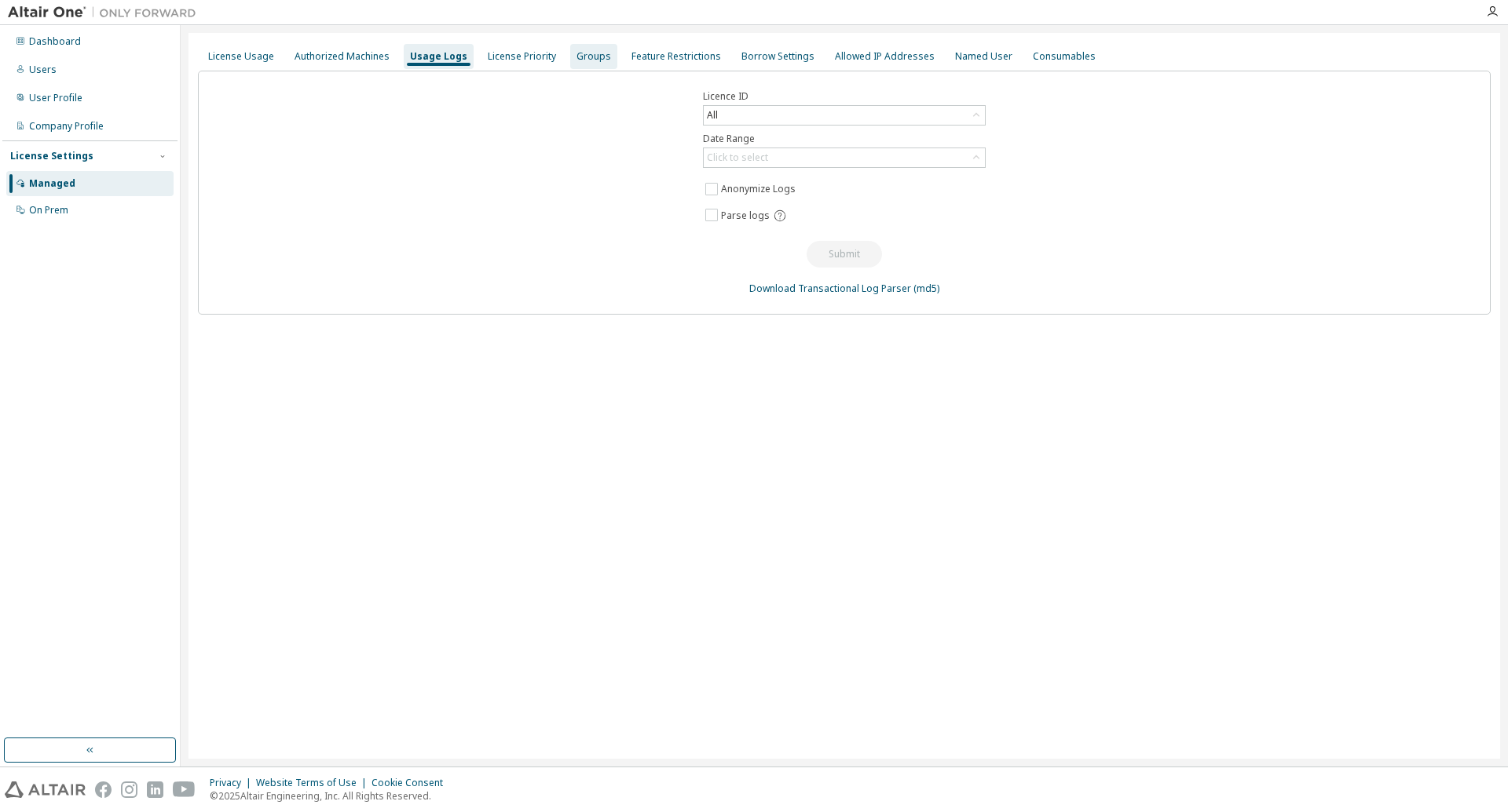
click at [576, 61] on div "Groups" at bounding box center [593, 56] width 35 height 12
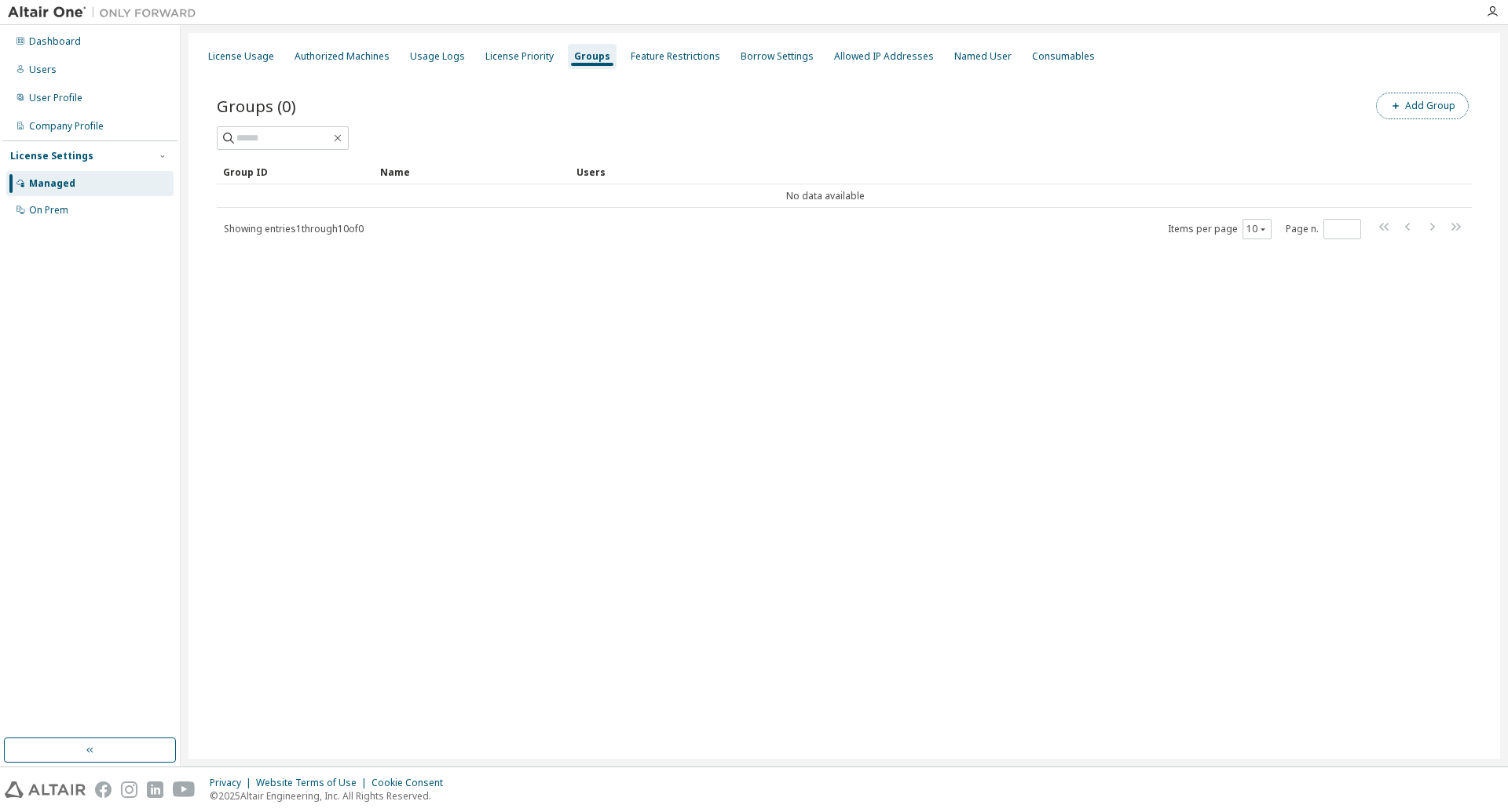
click at [1407, 107] on button "Add Group" at bounding box center [1422, 105] width 93 height 27
click at [1159, 122] on input "text" at bounding box center [1320, 118] width 351 height 12
type input "******"
click at [1445, 148] on button "Add" at bounding box center [1460, 152] width 75 height 27
drag, startPoint x: 1479, startPoint y: 52, endPoint x: 892, endPoint y: 147, distance: 594.6
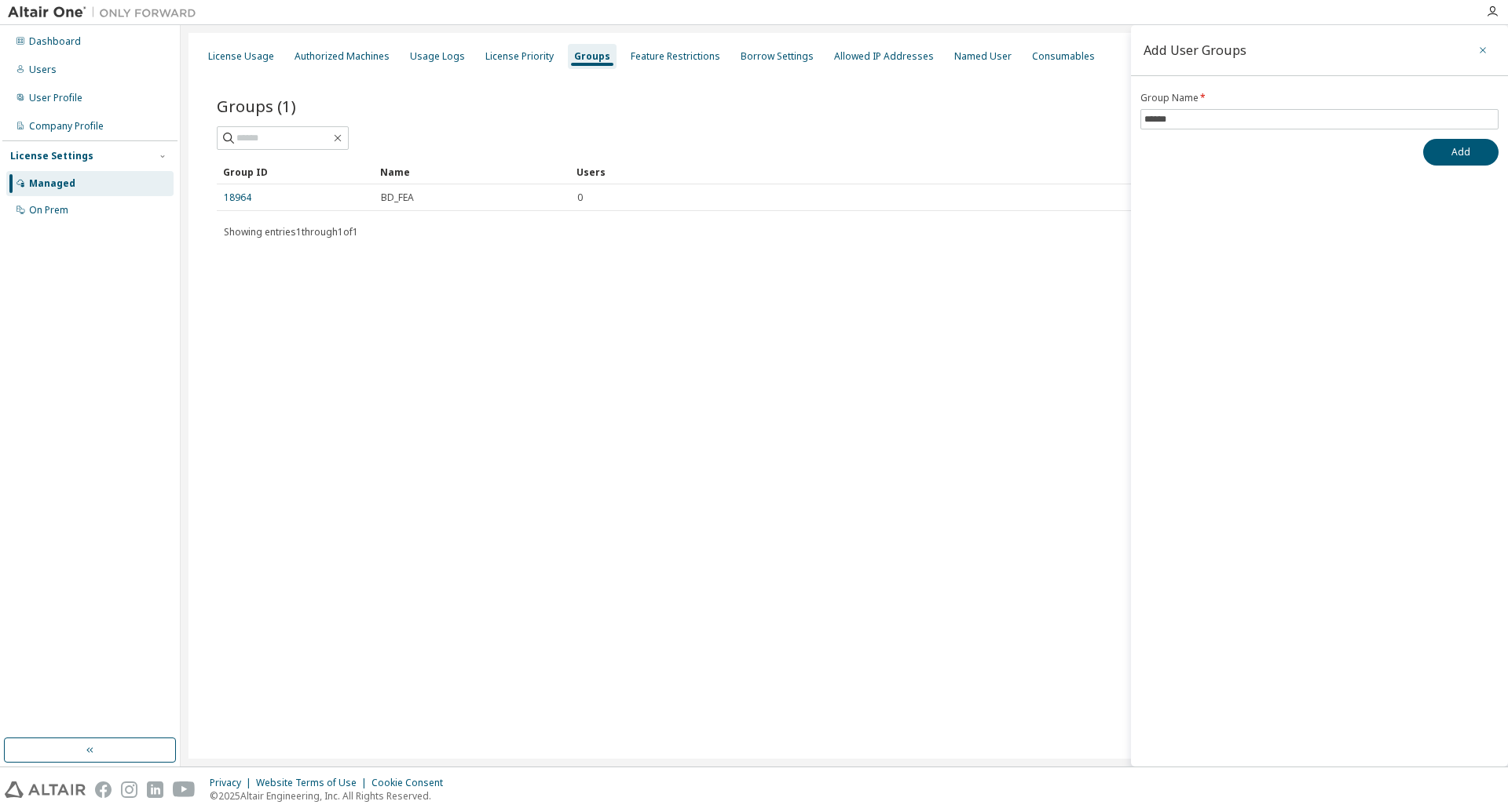
click at [1478, 52] on icon "button" at bounding box center [1483, 49] width 11 height 12
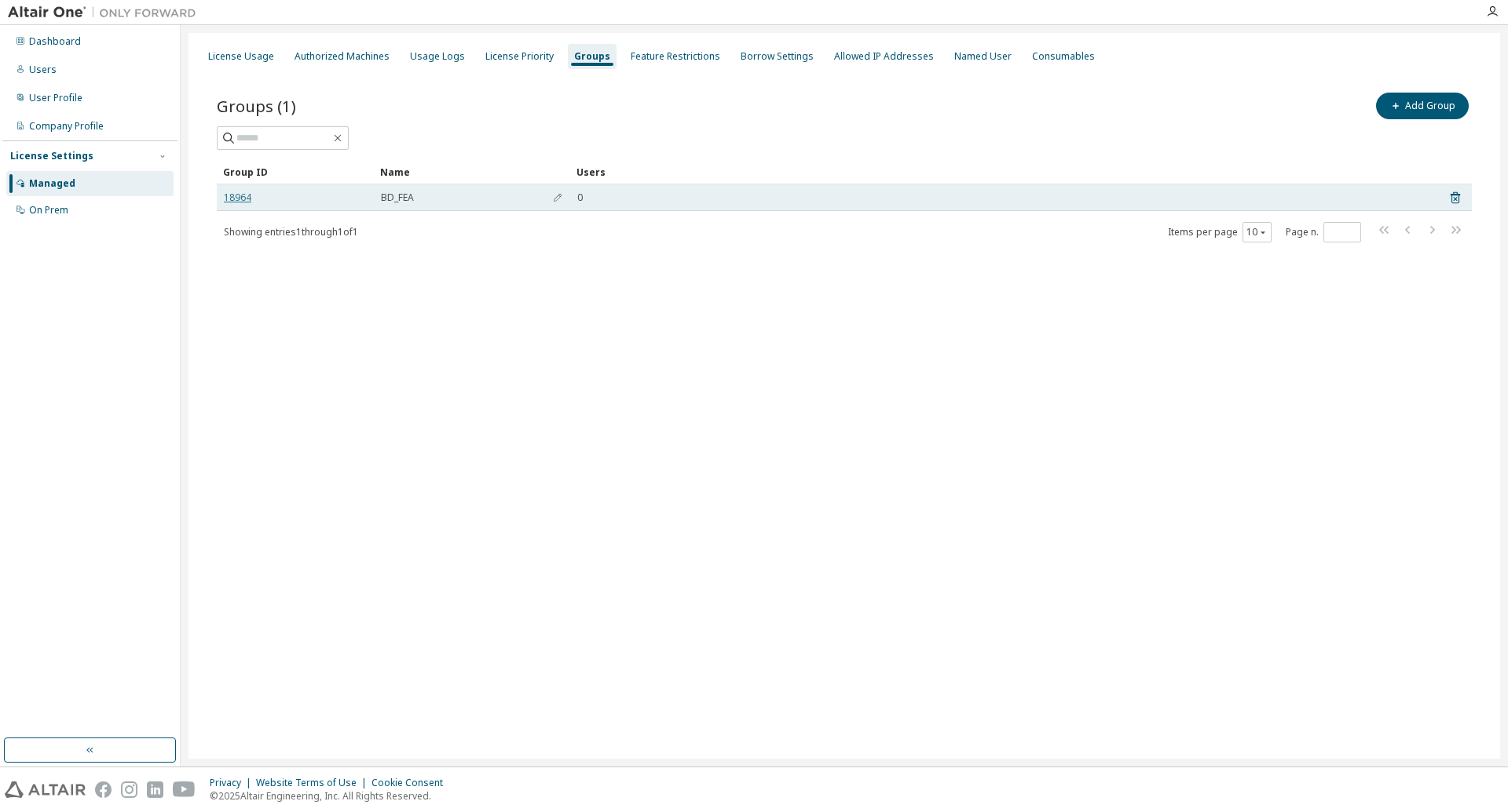
click at [243, 199] on link "18964" at bounding box center [238, 197] width 28 height 12
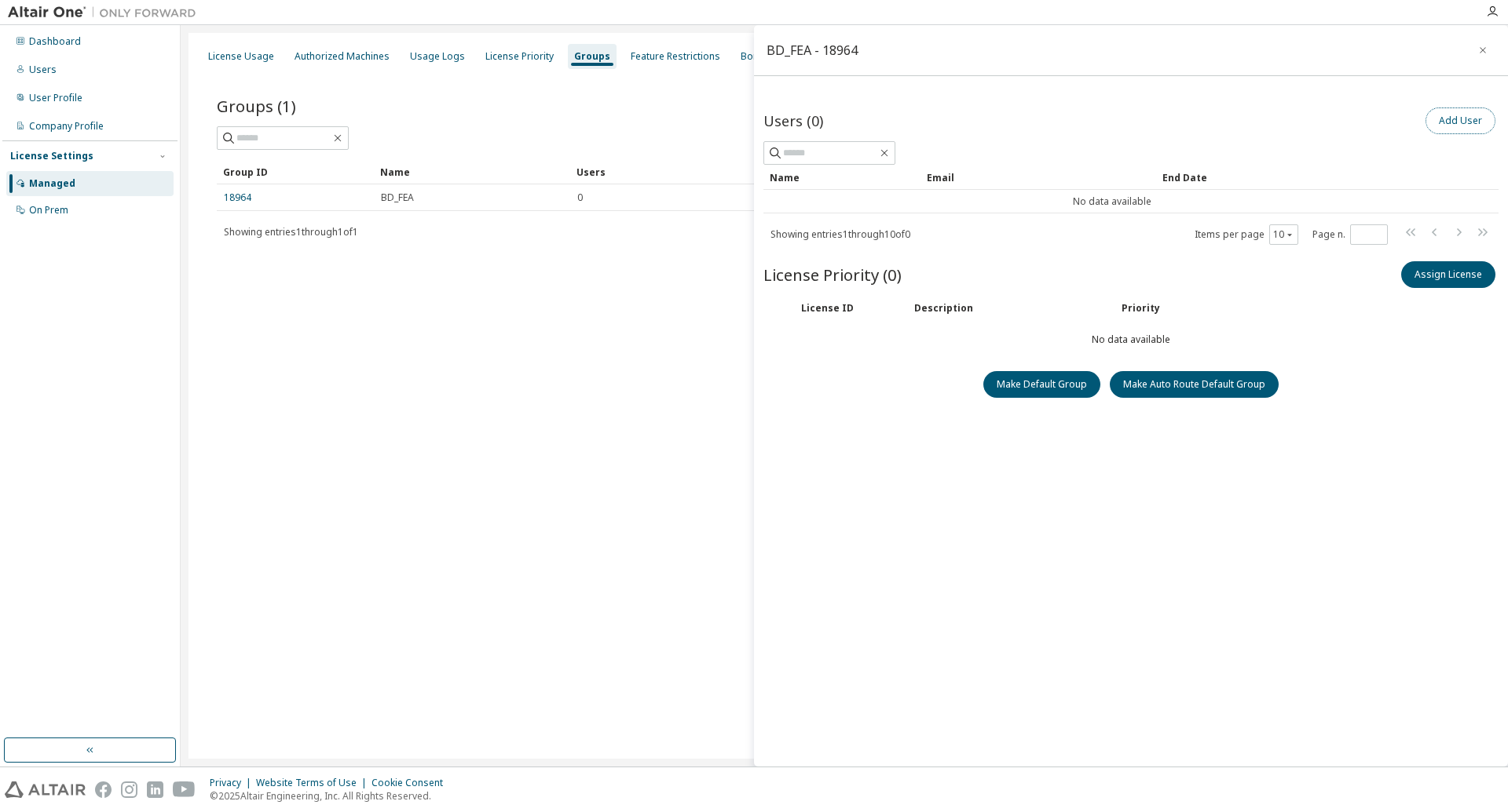
click at [1445, 122] on button "Add User" at bounding box center [1460, 121] width 70 height 27
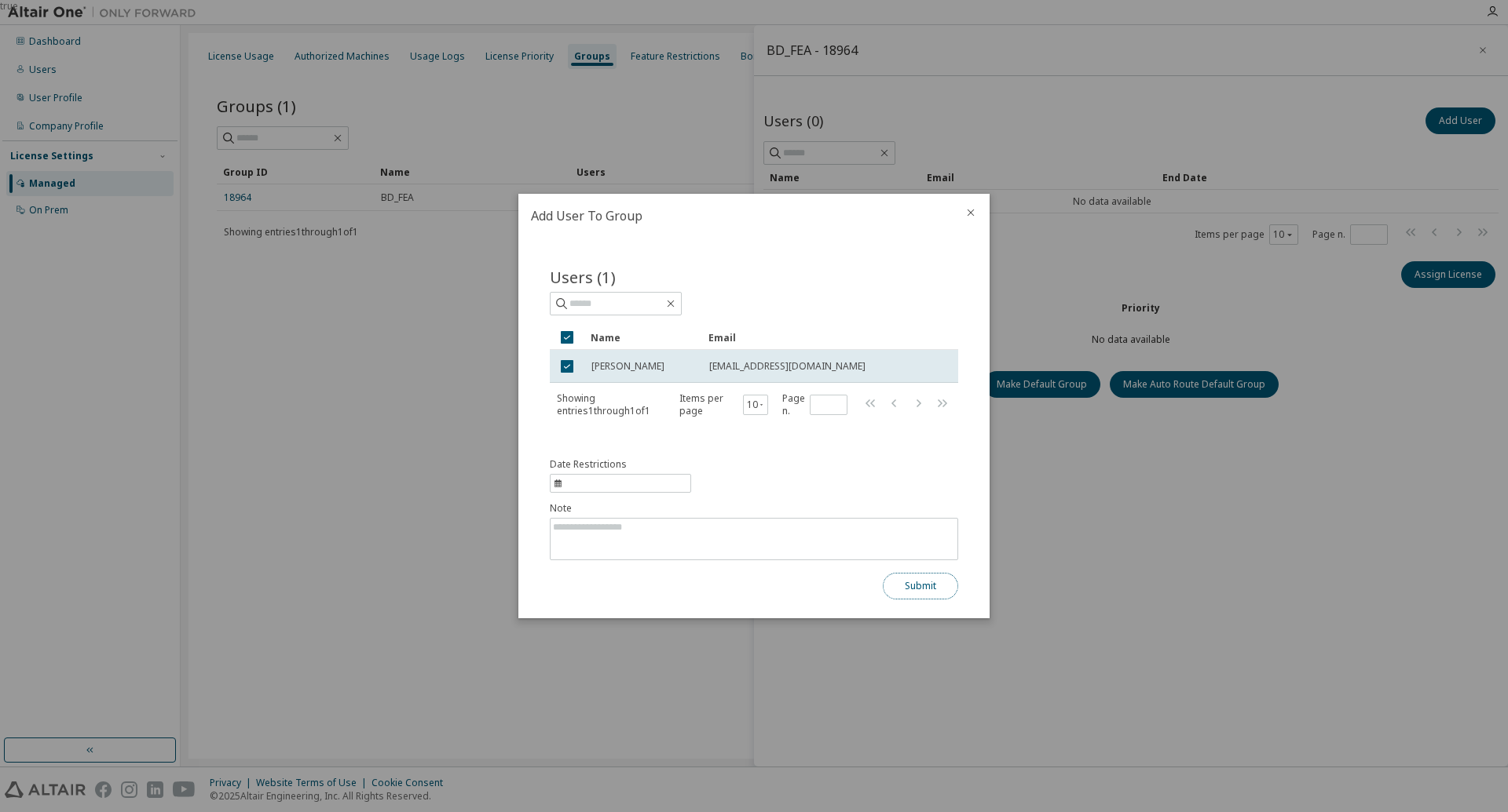
click at [895, 581] on button "Submit" at bounding box center [920, 586] width 75 height 27
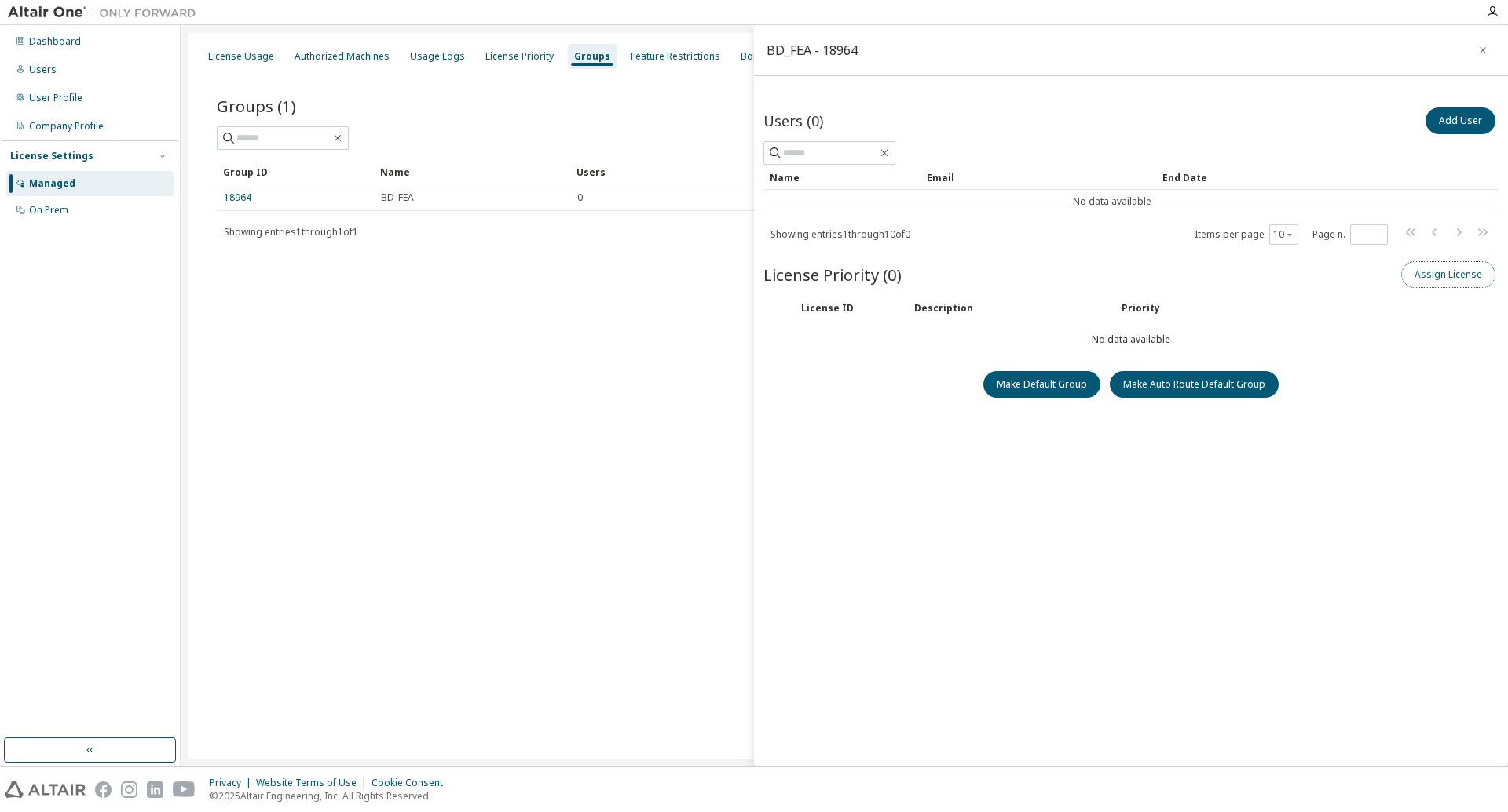
click at [1445, 282] on button "Assign License" at bounding box center [1448, 274] width 94 height 27
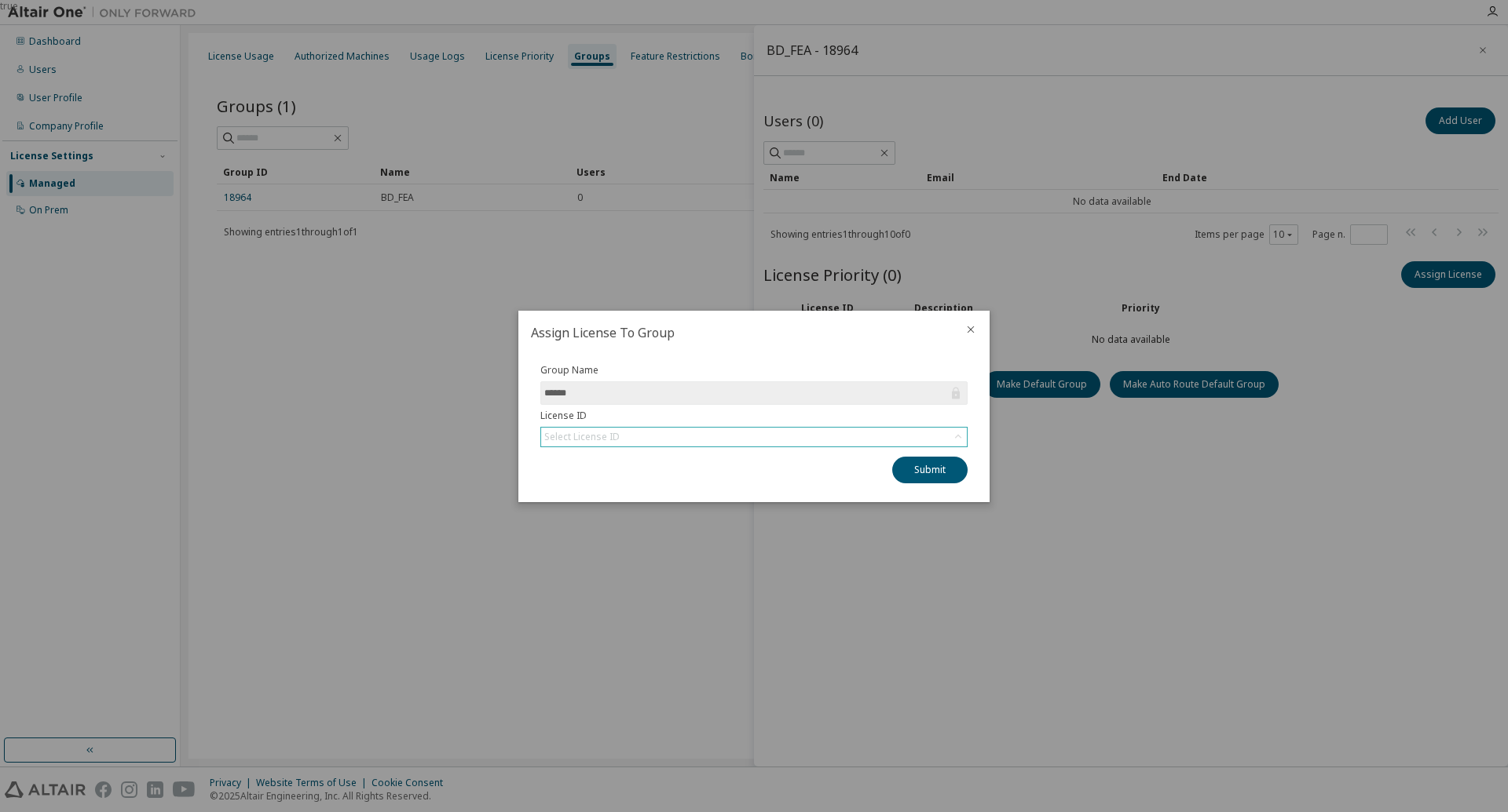
click at [754, 442] on div "Select License ID" at bounding box center [754, 436] width 425 height 19
click at [716, 487] on li "149859 - AU Mechanical Engineer" at bounding box center [753, 481] width 423 height 20
click at [915, 462] on button "Submit" at bounding box center [929, 470] width 75 height 27
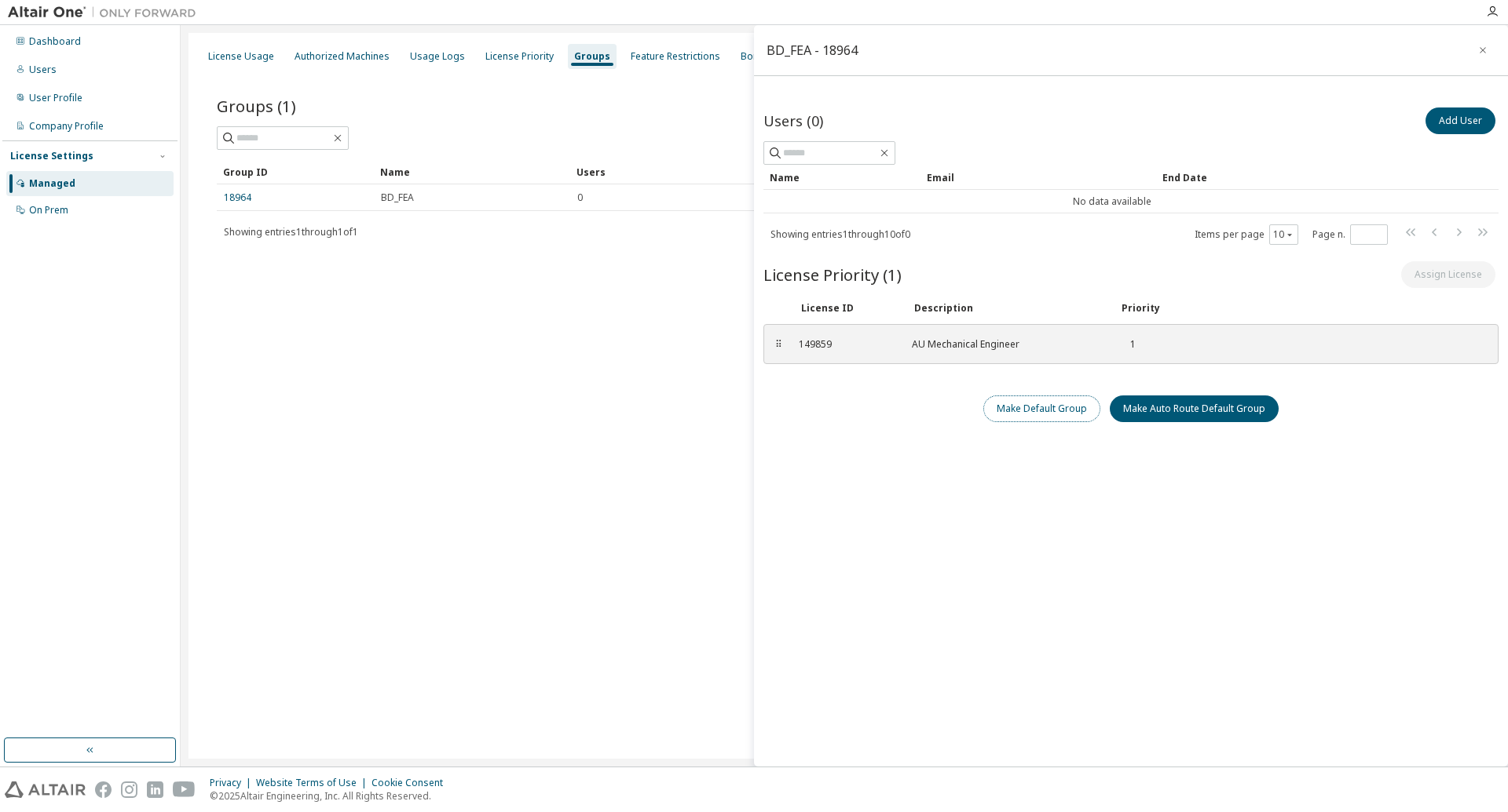
click at [1040, 415] on button "Make Default Group" at bounding box center [1041, 409] width 117 height 27
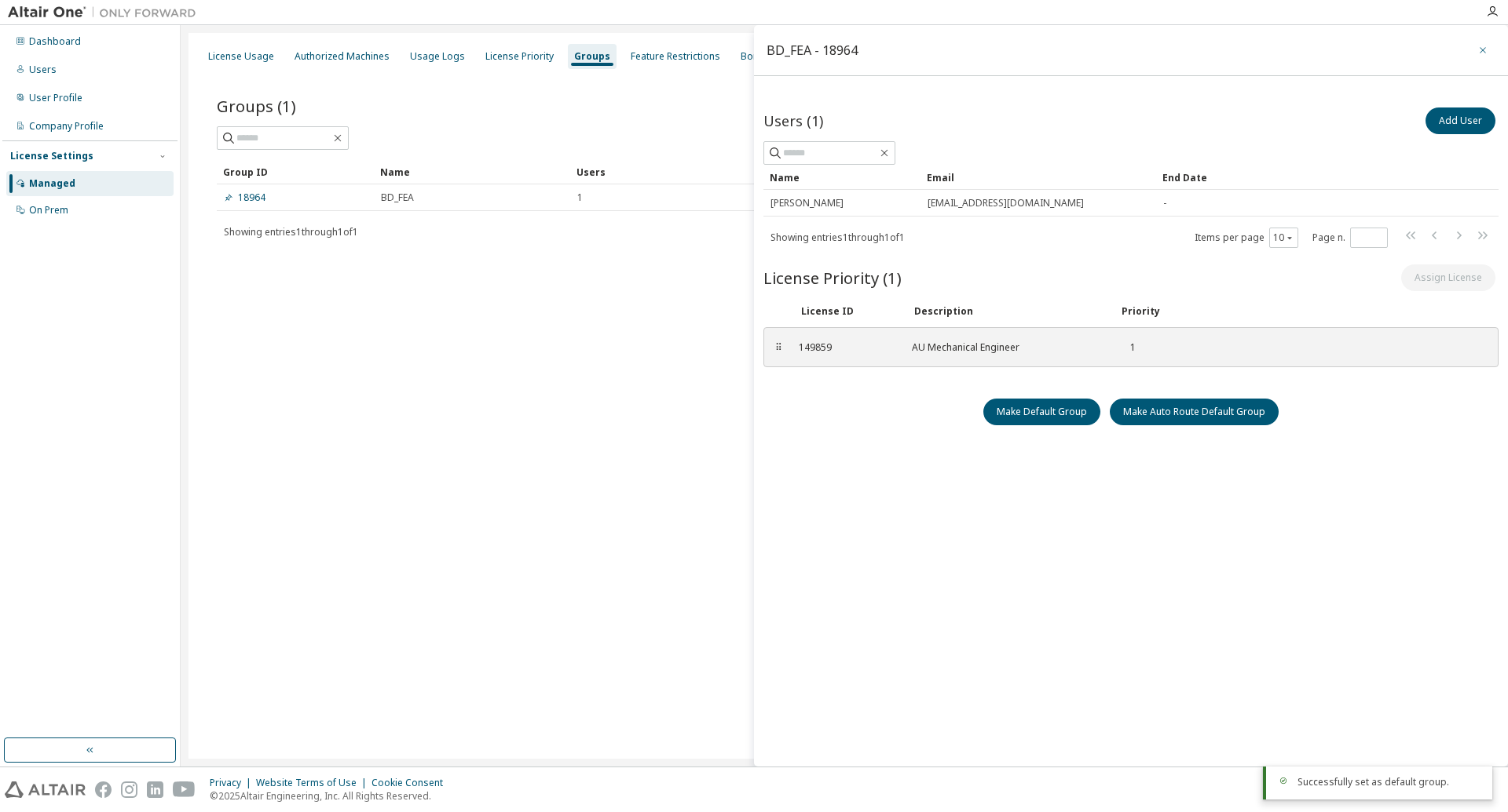
click at [1480, 46] on icon "button" at bounding box center [1483, 49] width 11 height 12
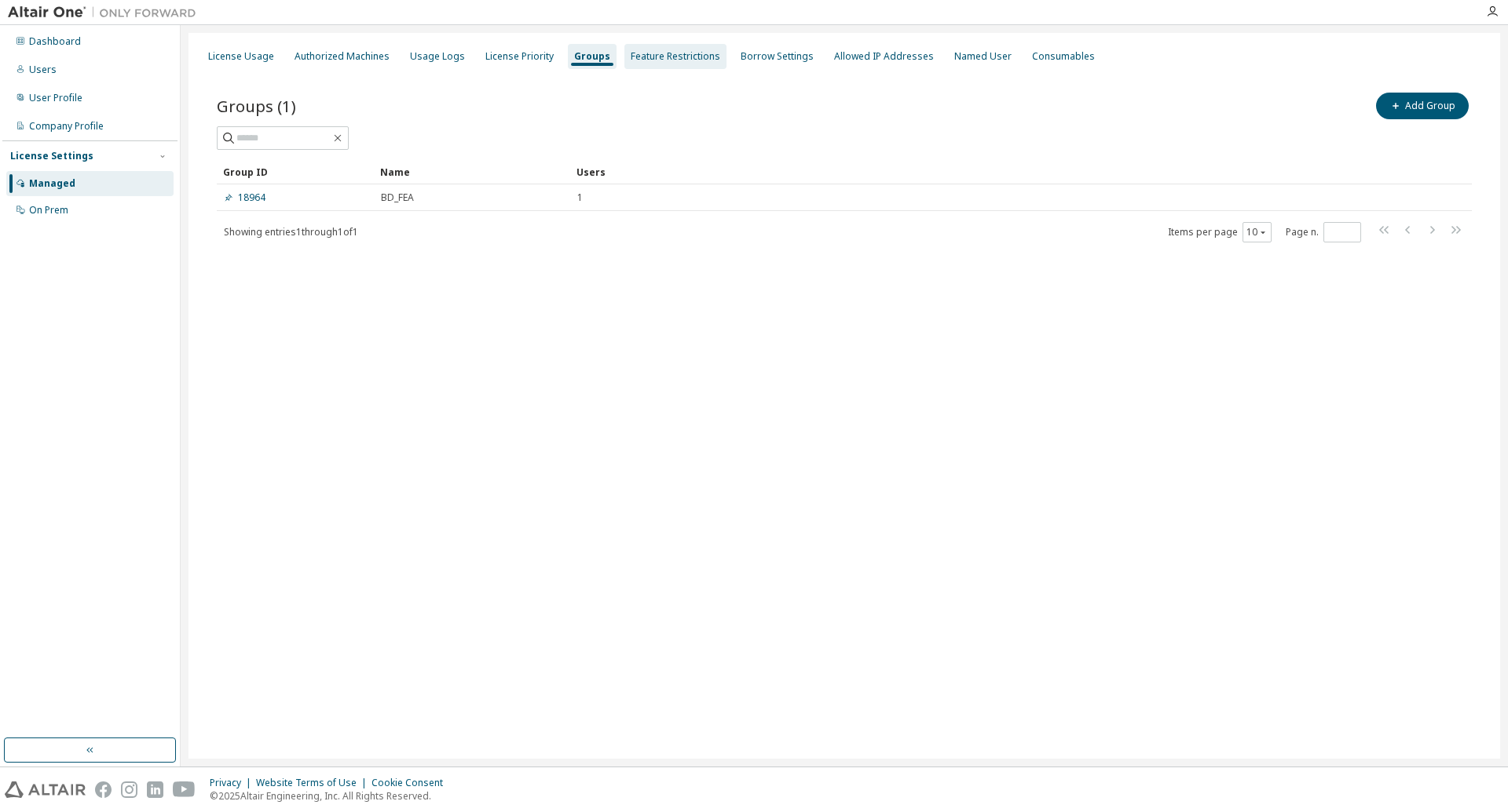
click at [672, 53] on div "Feature Restrictions" at bounding box center [675, 56] width 89 height 12
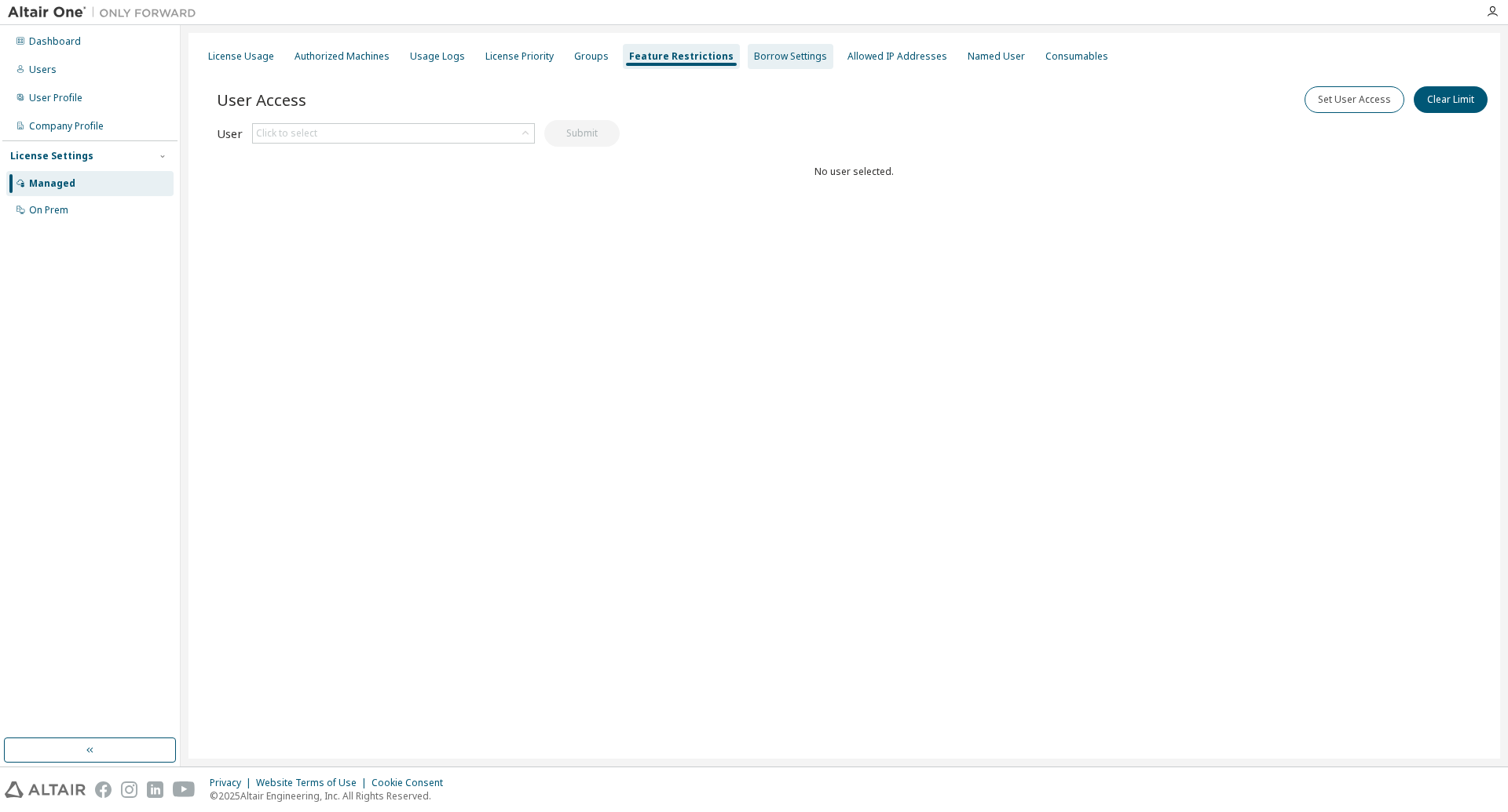
click at [760, 58] on div "Borrow Settings" at bounding box center [791, 56] width 73 height 12
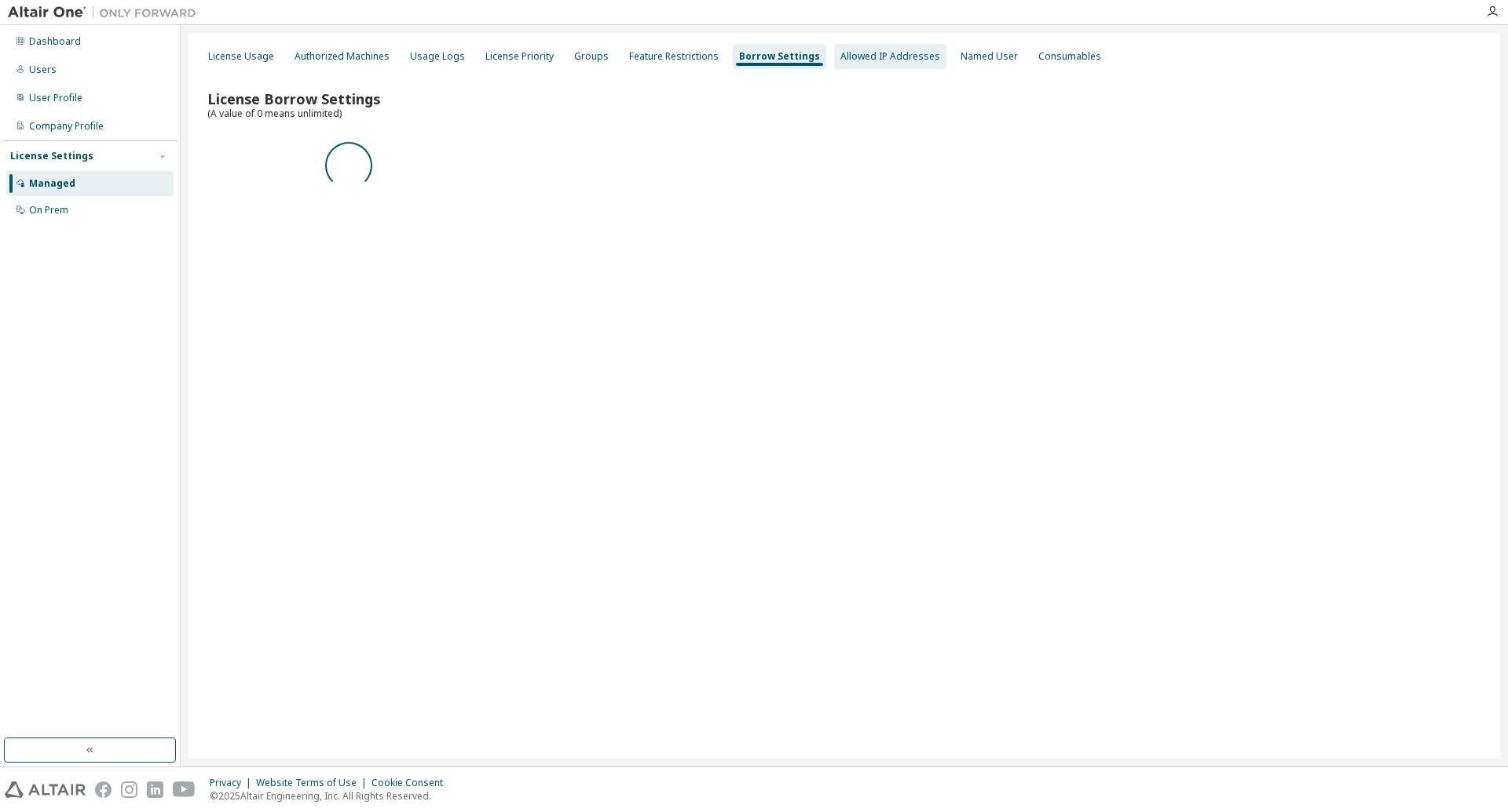
click at [869, 63] on div "Allowed IP Addresses" at bounding box center [890, 56] width 112 height 25
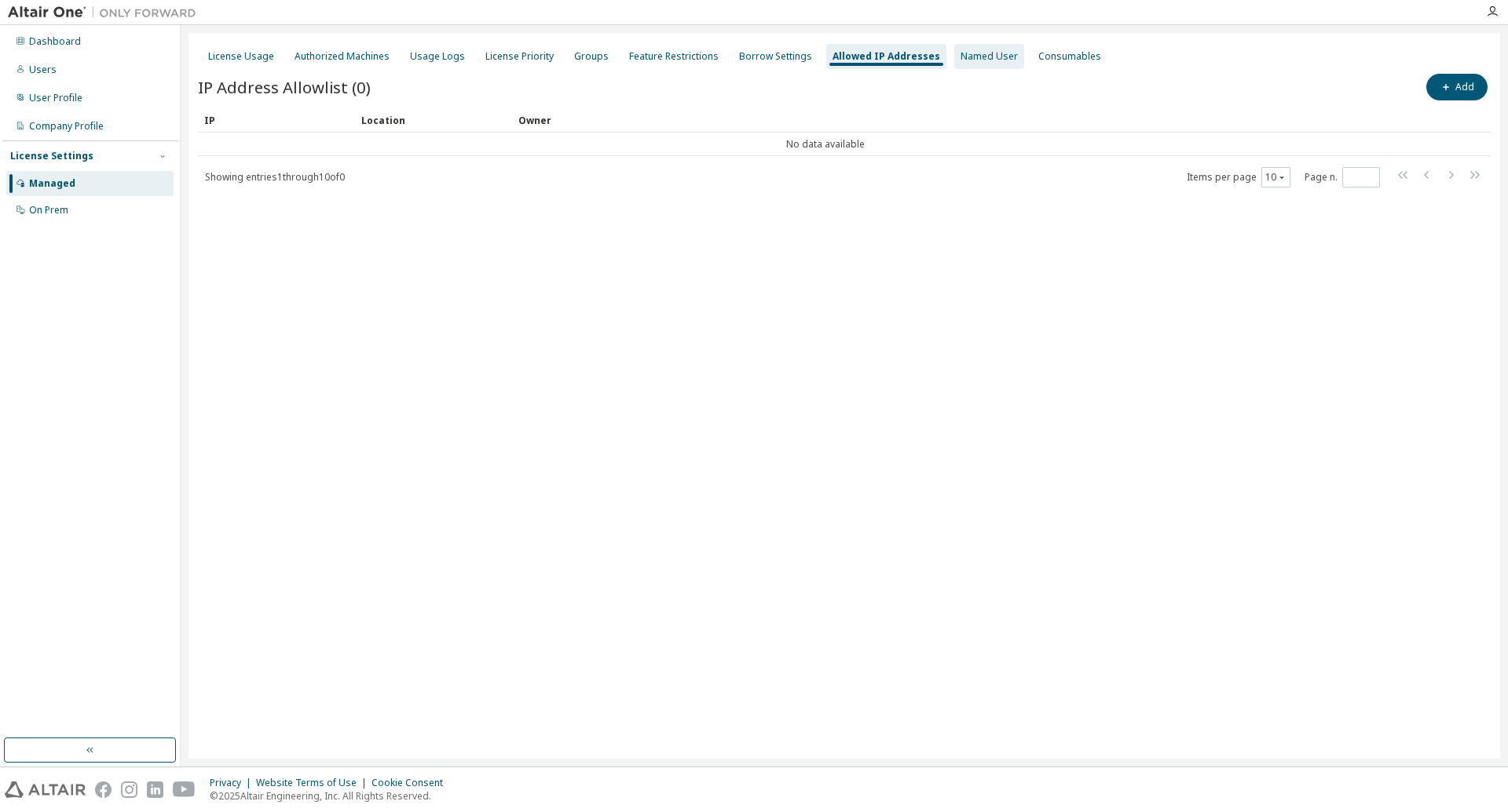
click at [964, 62] on div "Named User" at bounding box center [989, 56] width 58 height 12
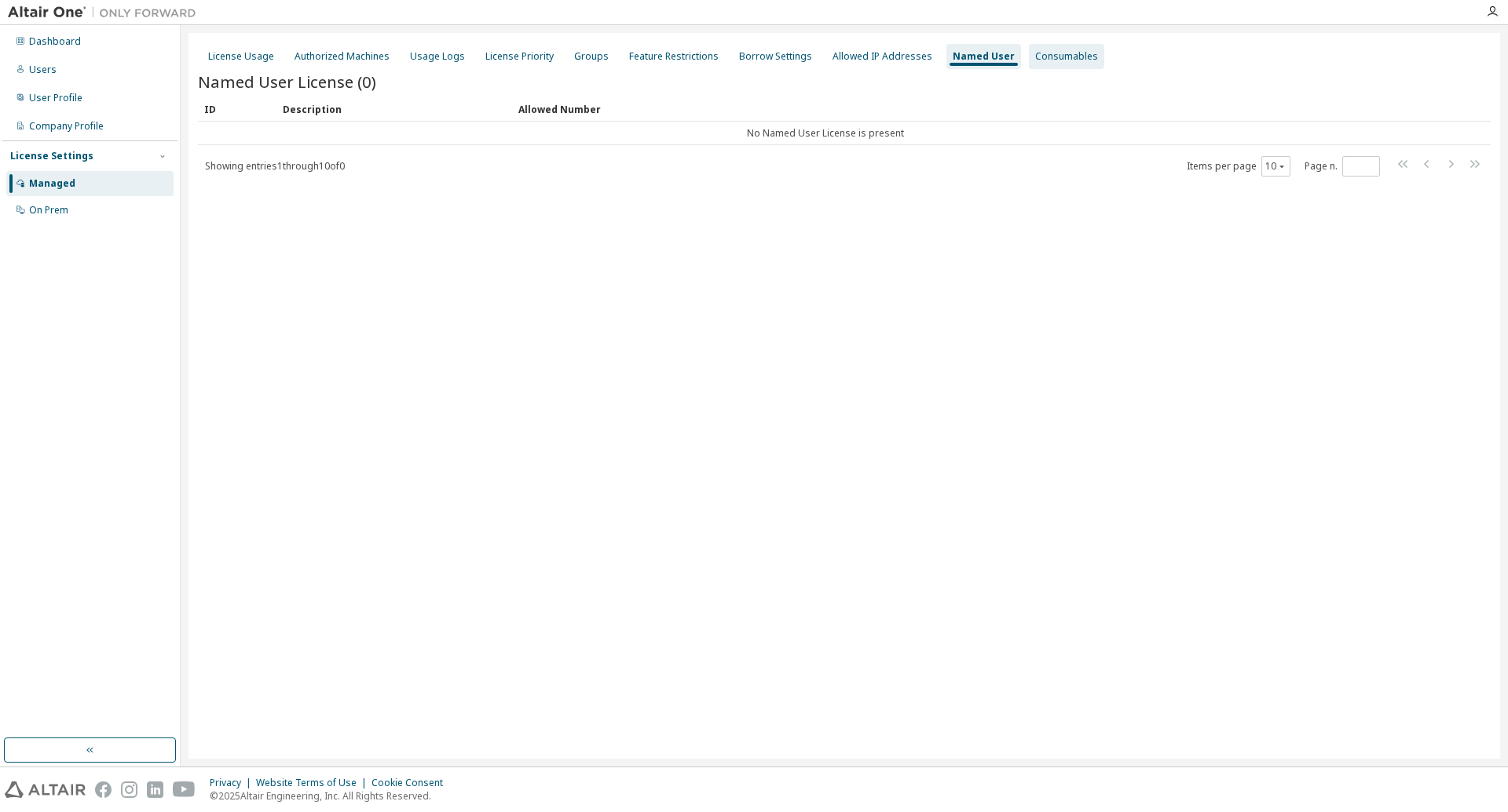
click at [1038, 58] on div "Consumables" at bounding box center [1066, 56] width 62 height 12
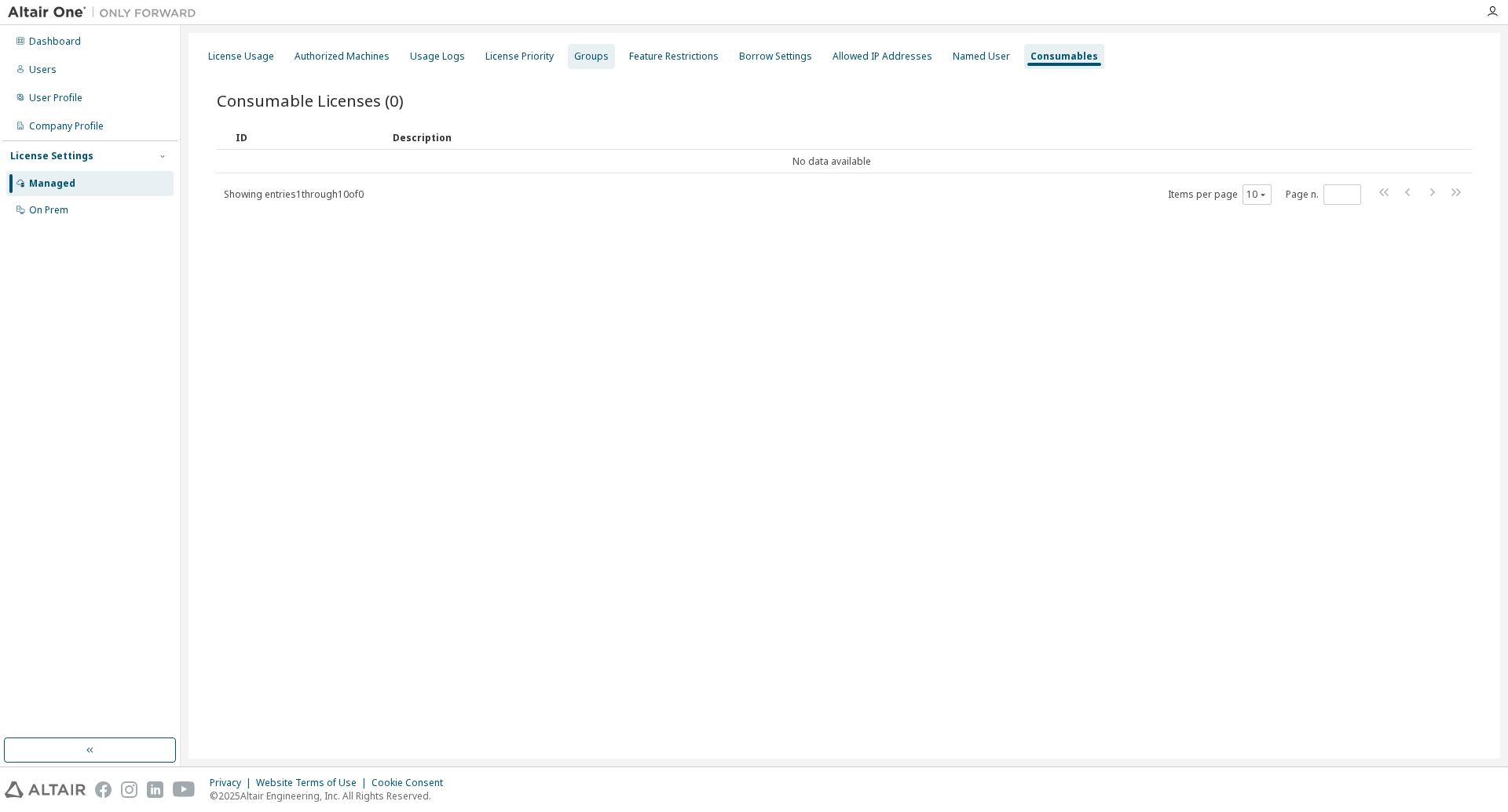
click at [588, 61] on div "Groups" at bounding box center [591, 56] width 35 height 12
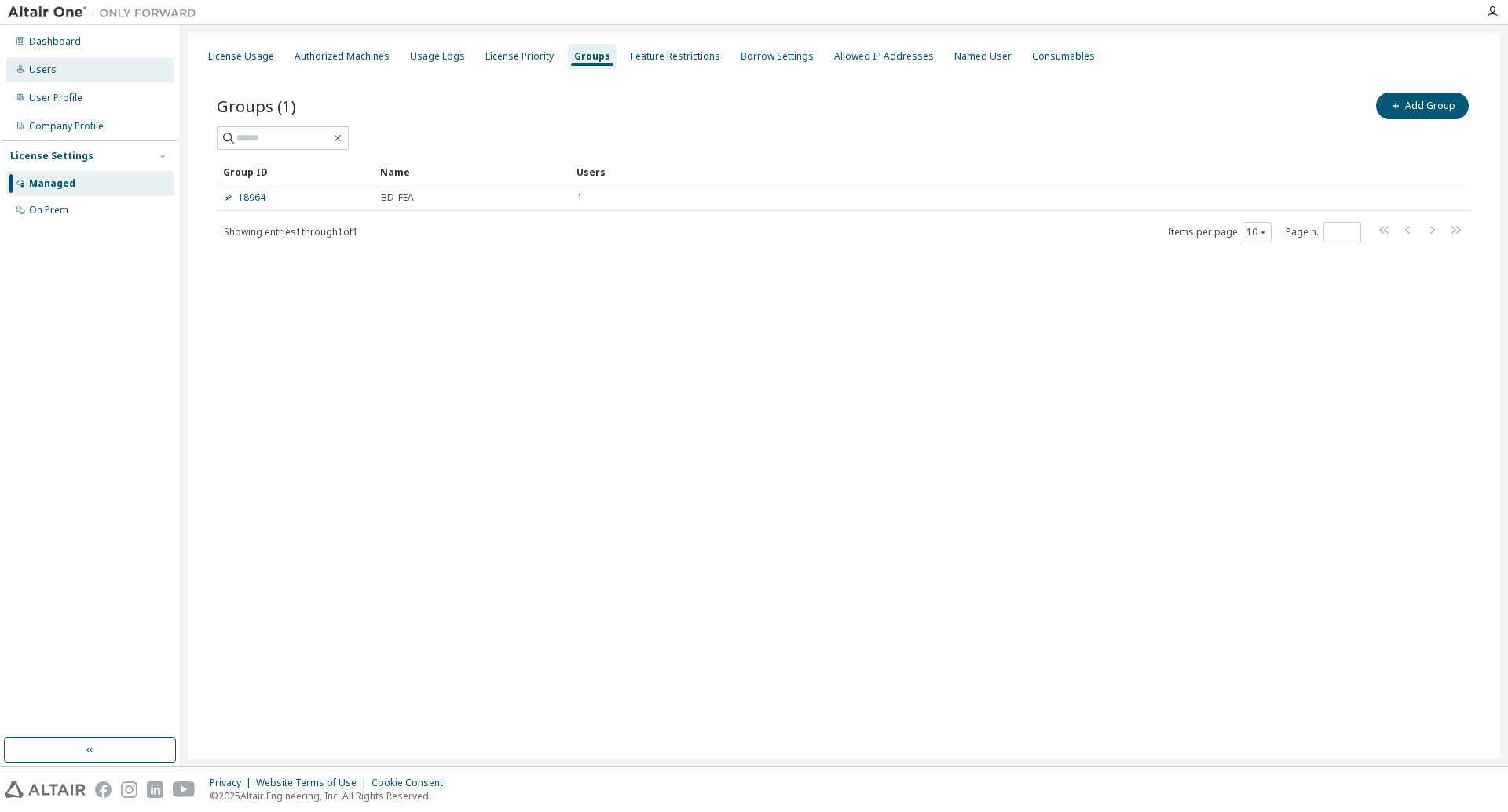
click at [49, 66] on div "Users" at bounding box center [43, 69] width 28 height 12
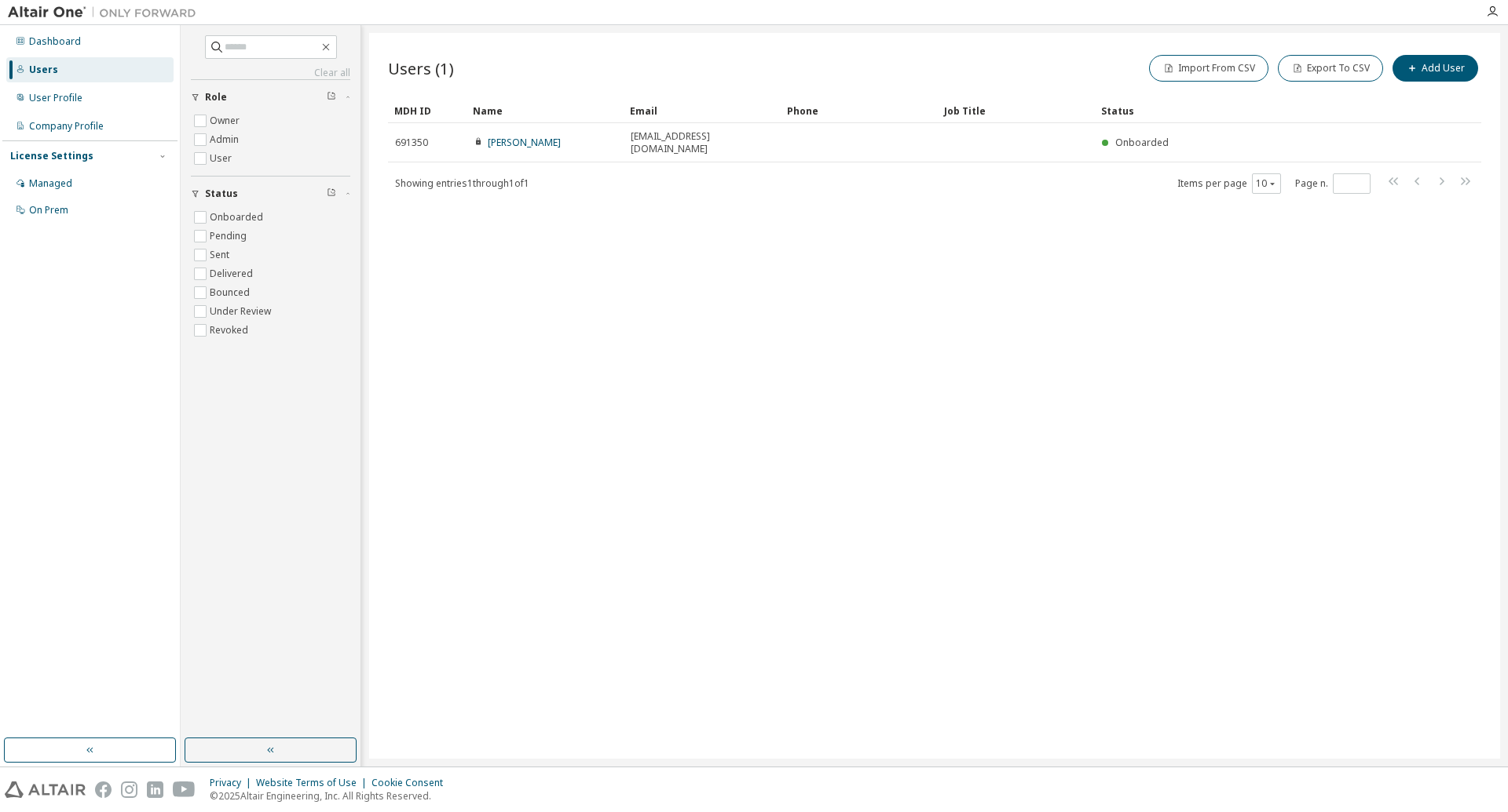
drag, startPoint x: 568, startPoint y: 277, endPoint x: 558, endPoint y: 276, distance: 10.0
click at [568, 277] on div "Users (1) Import From CSV Export To CSV Add User Clear Load Save Save As Field …" at bounding box center [934, 396] width 1131 height 726
click at [65, 190] on div "Managed" at bounding box center [50, 183] width 43 height 12
